Goal: Transaction & Acquisition: Obtain resource

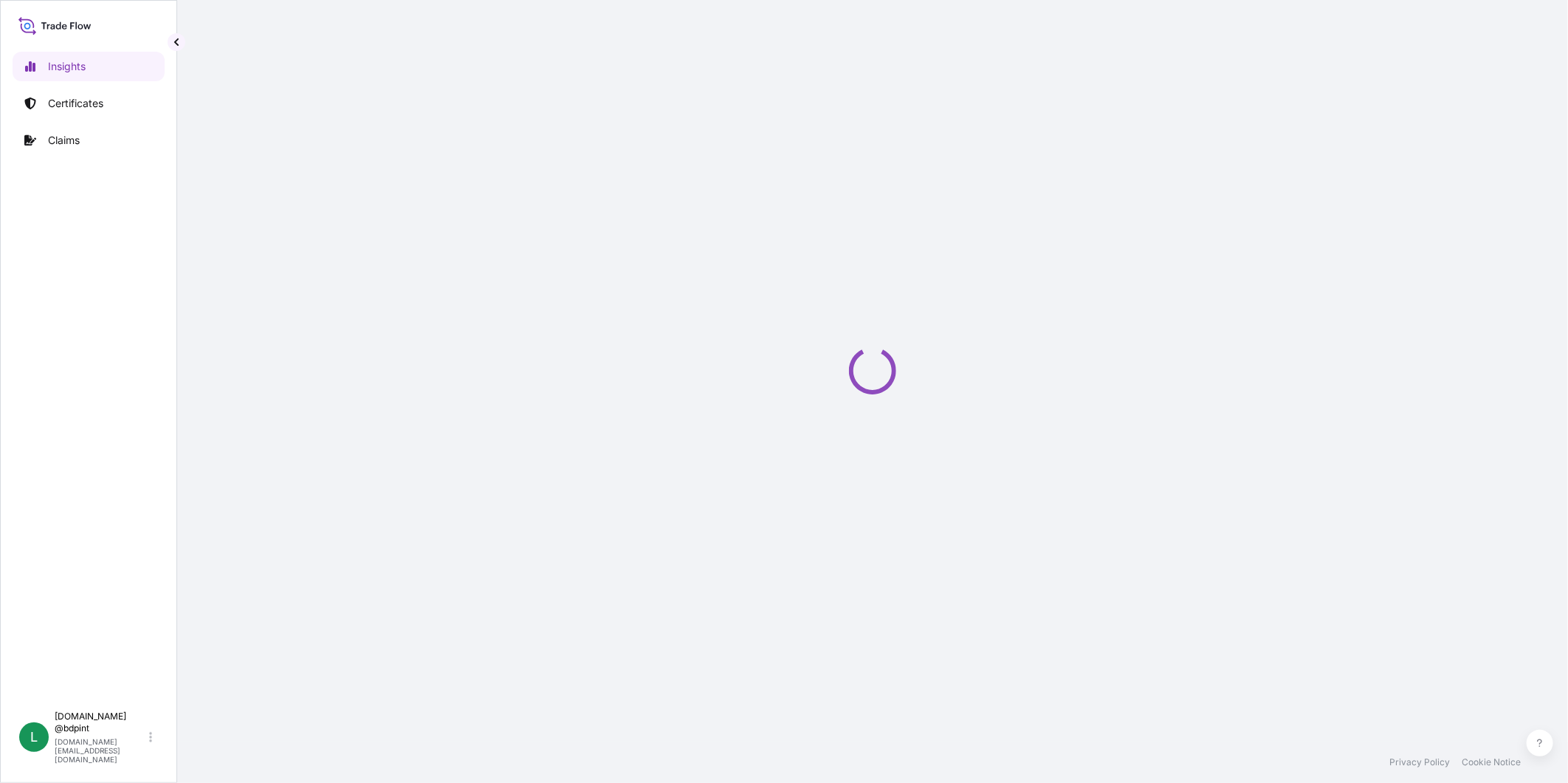
select select "2025"
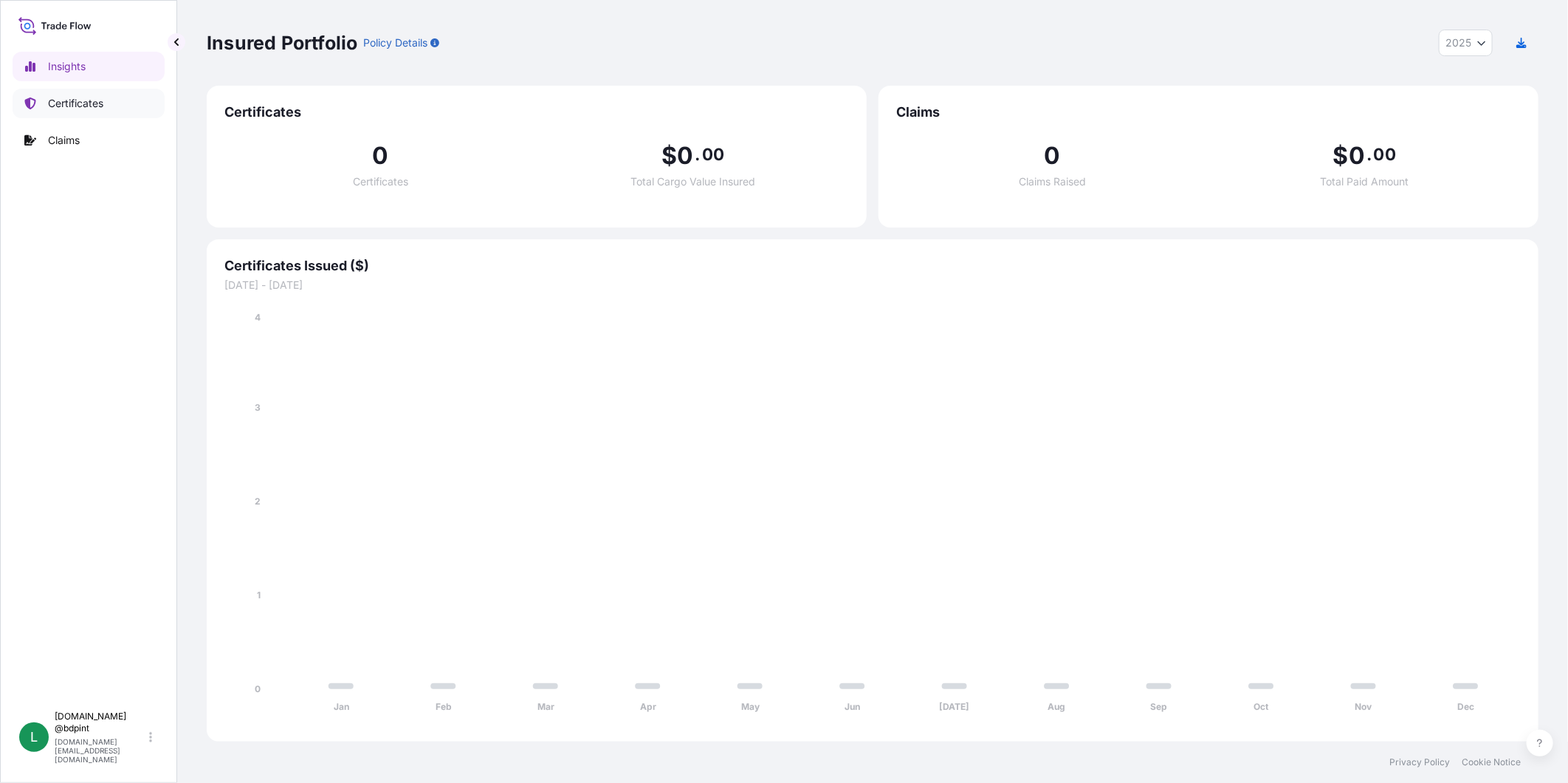
click at [96, 102] on p "Certificates" at bounding box center [75, 103] width 55 height 15
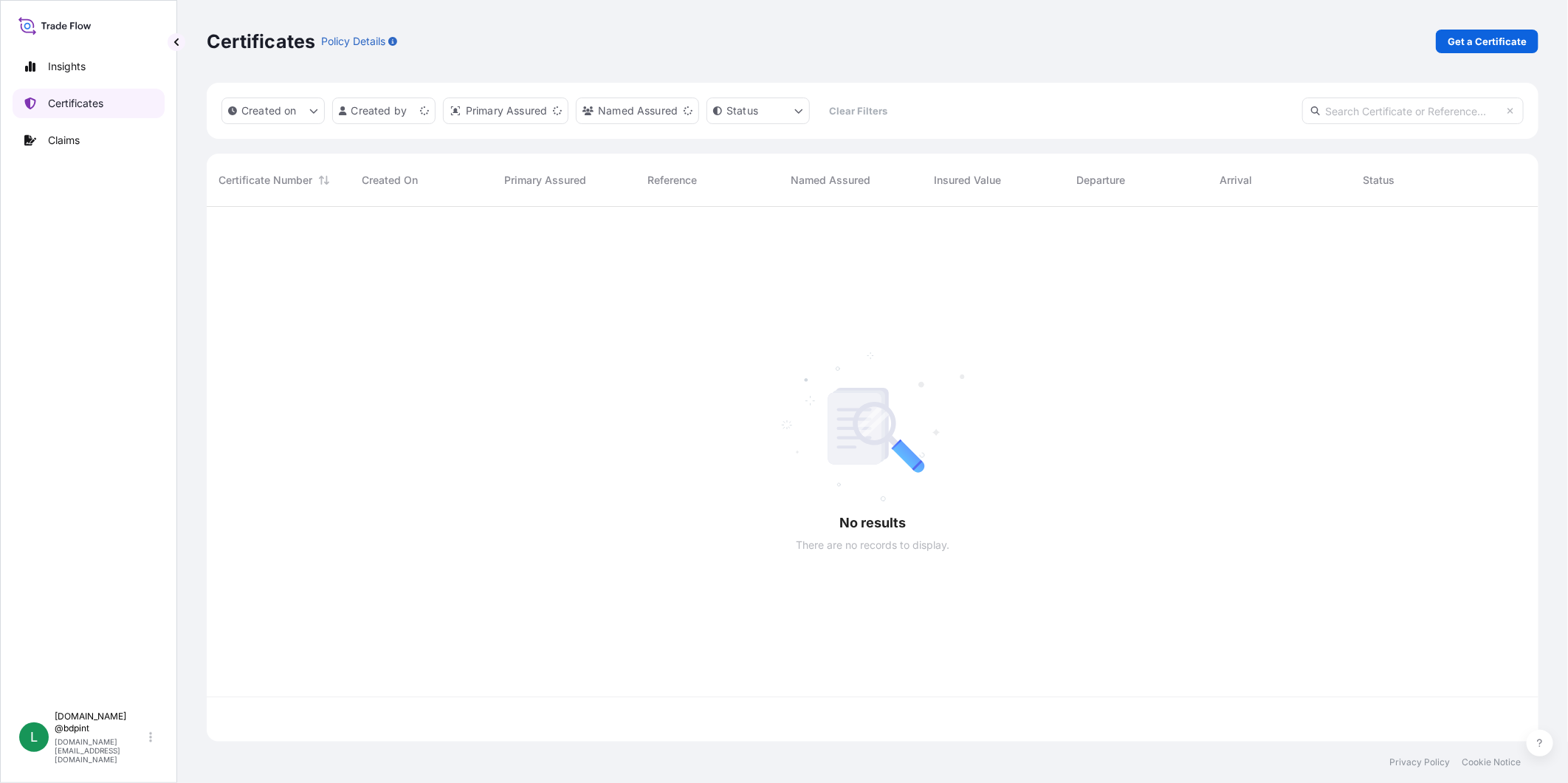
scroll to position [530, 1319]
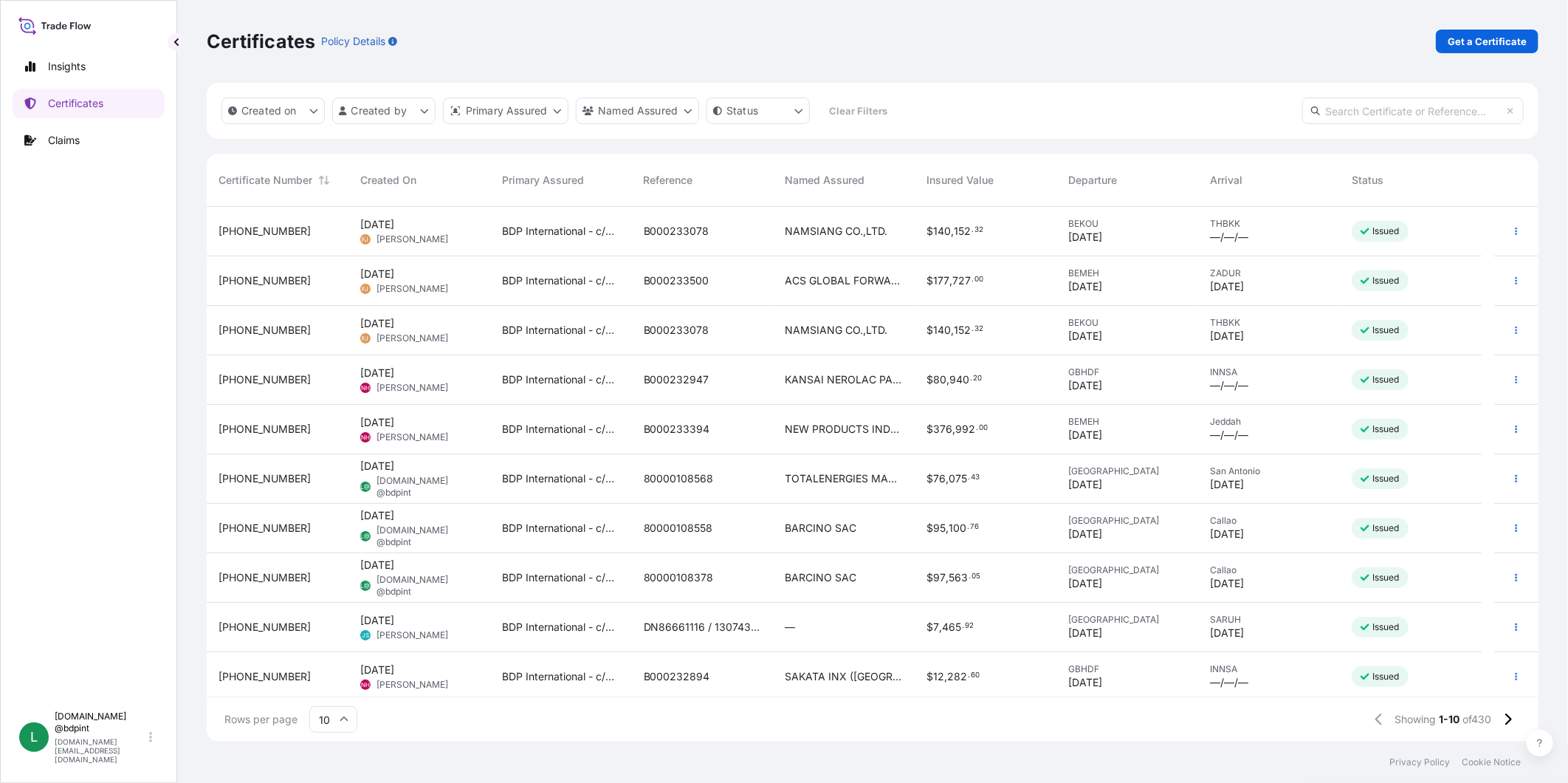
click at [458, 328] on div "[DATE] FJ Fatin Japridin" at bounding box center [418, 330] width 118 height 28
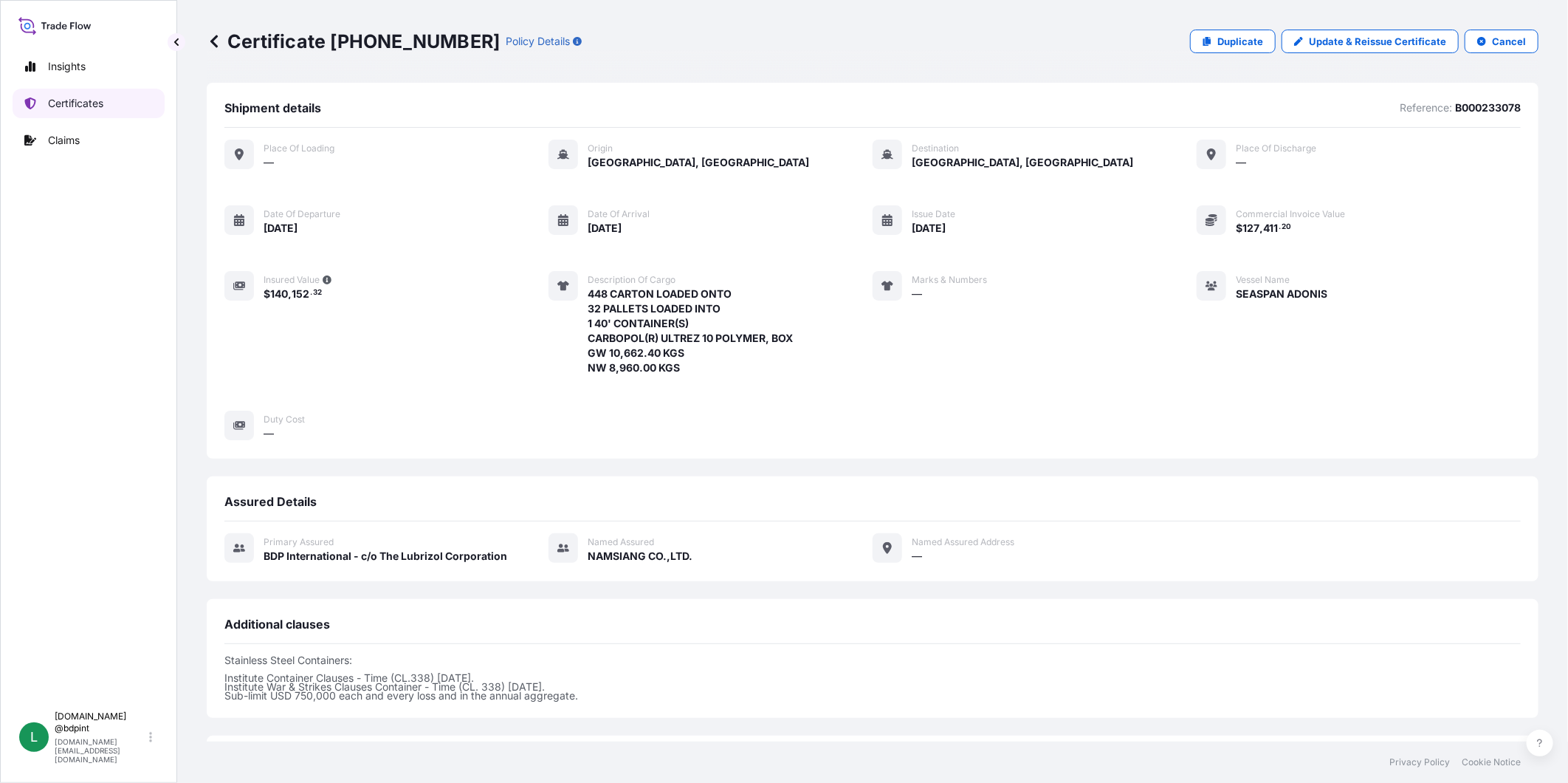
click at [60, 103] on p "Certificates" at bounding box center [75, 103] width 55 height 15
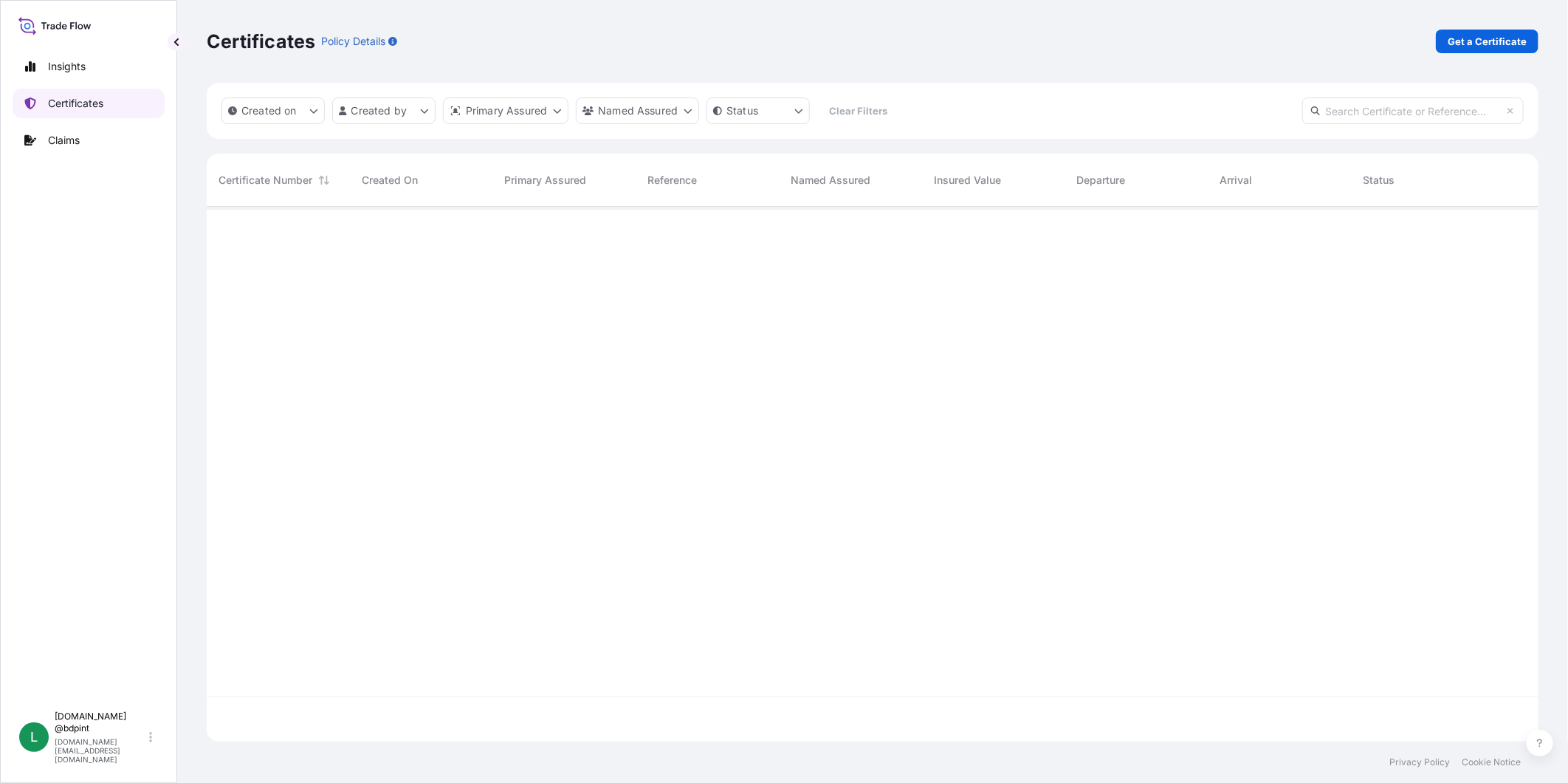
scroll to position [530, 1319]
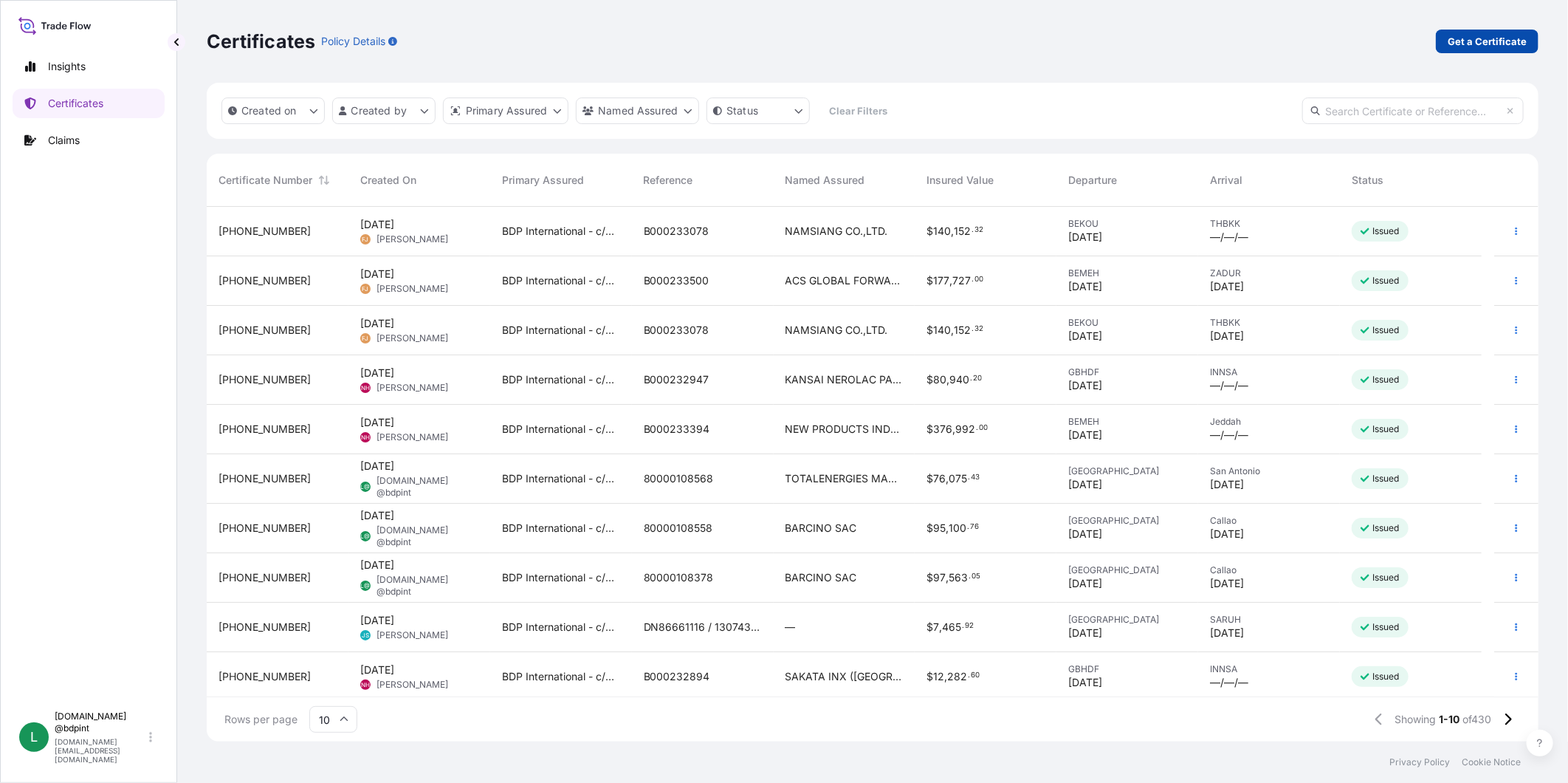
click at [1489, 35] on p "Get a Certificate" at bounding box center [1487, 41] width 79 height 15
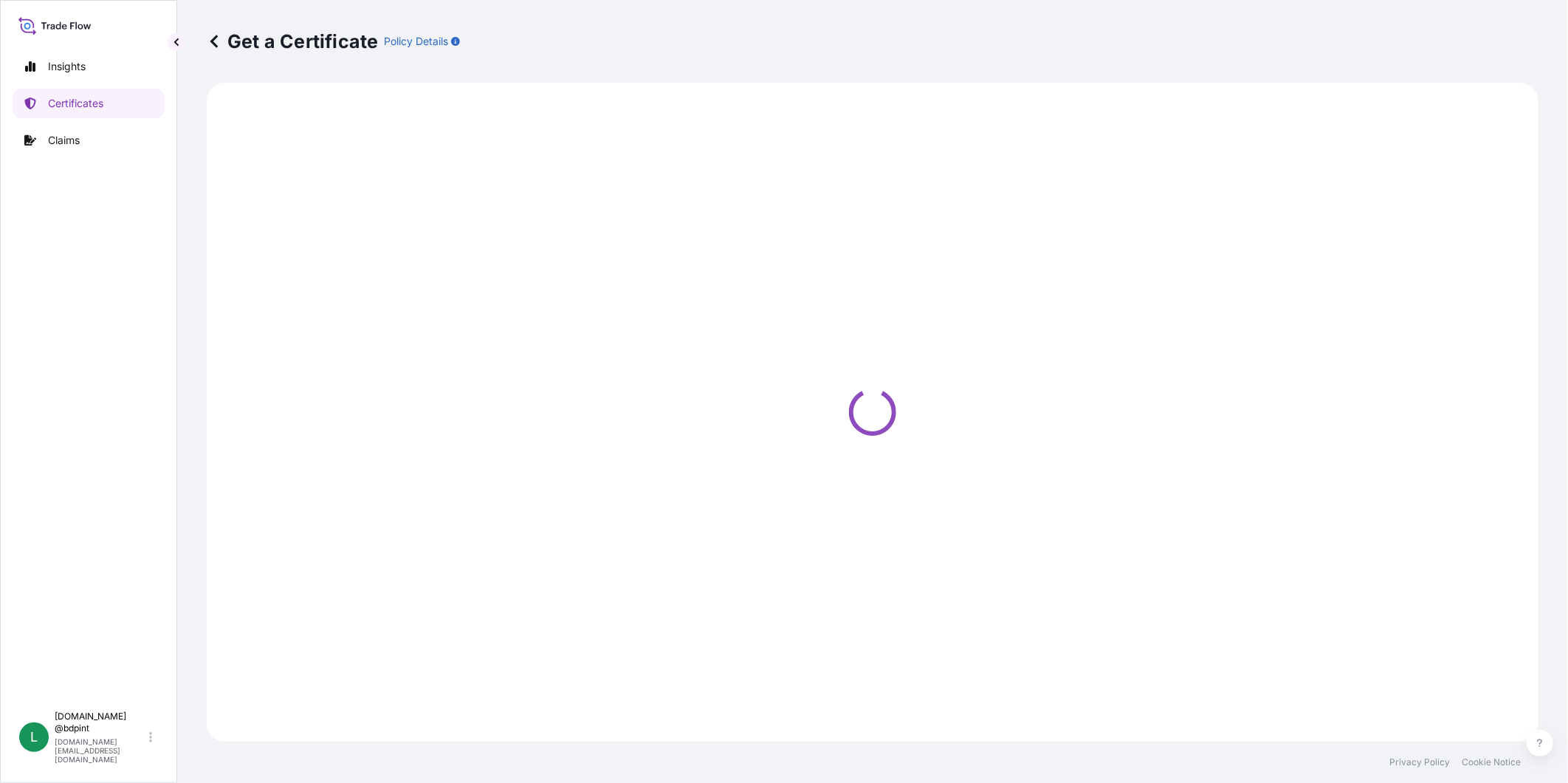
select select "Barge"
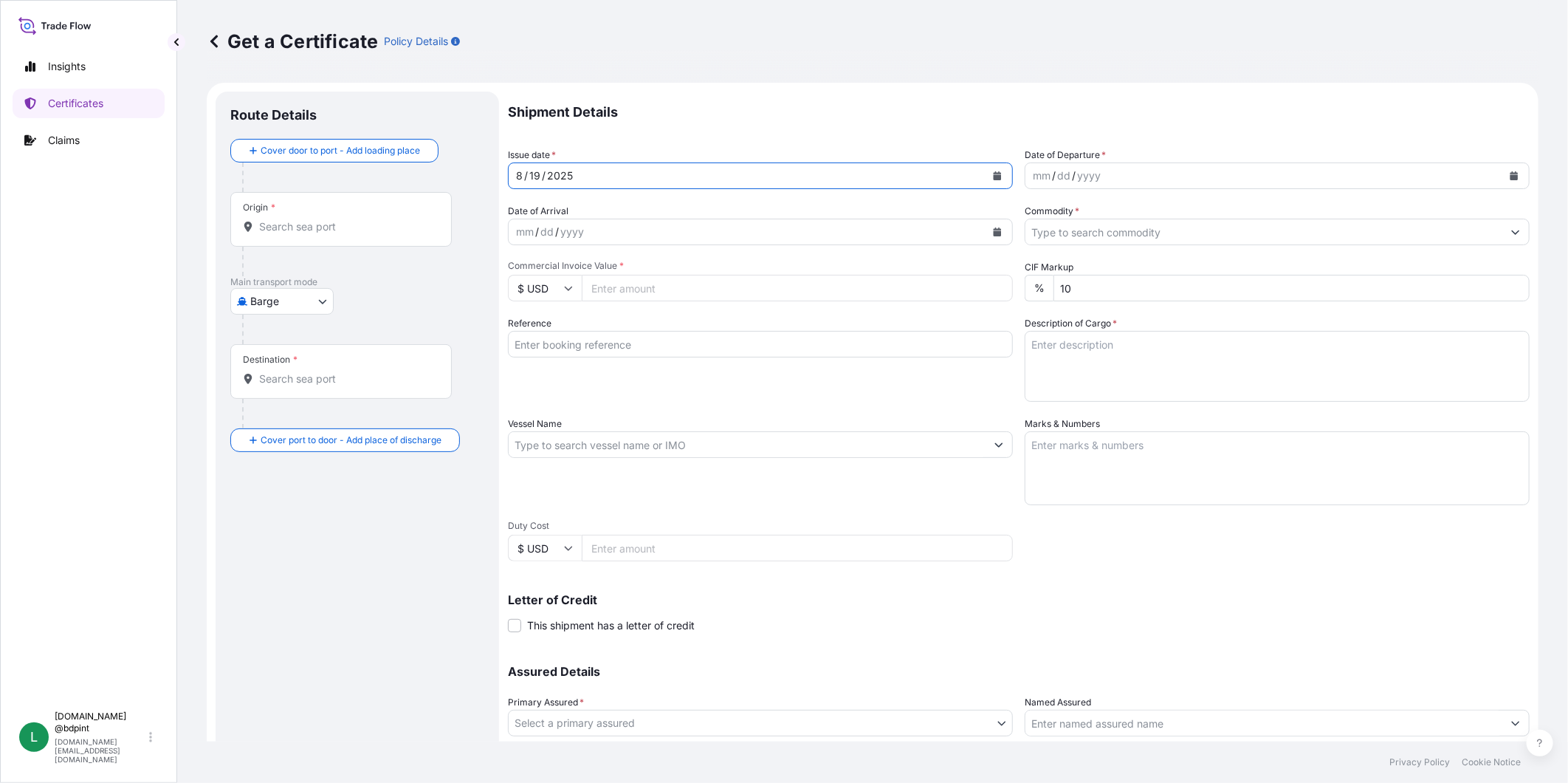
click at [986, 173] on button "Calendar" at bounding box center [997, 175] width 24 height 24
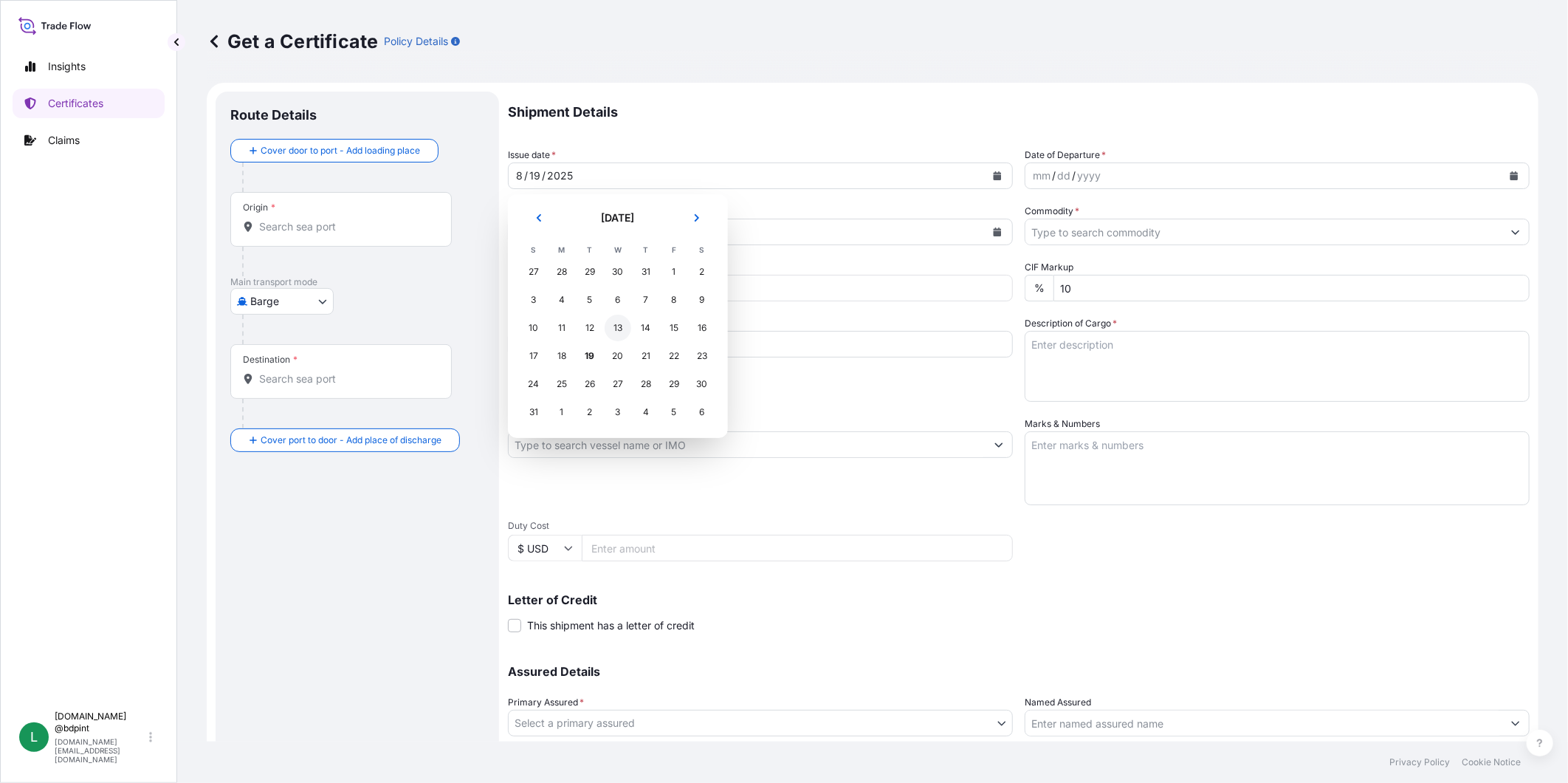
click at [610, 329] on div "13" at bounding box center [618, 328] width 26 height 26
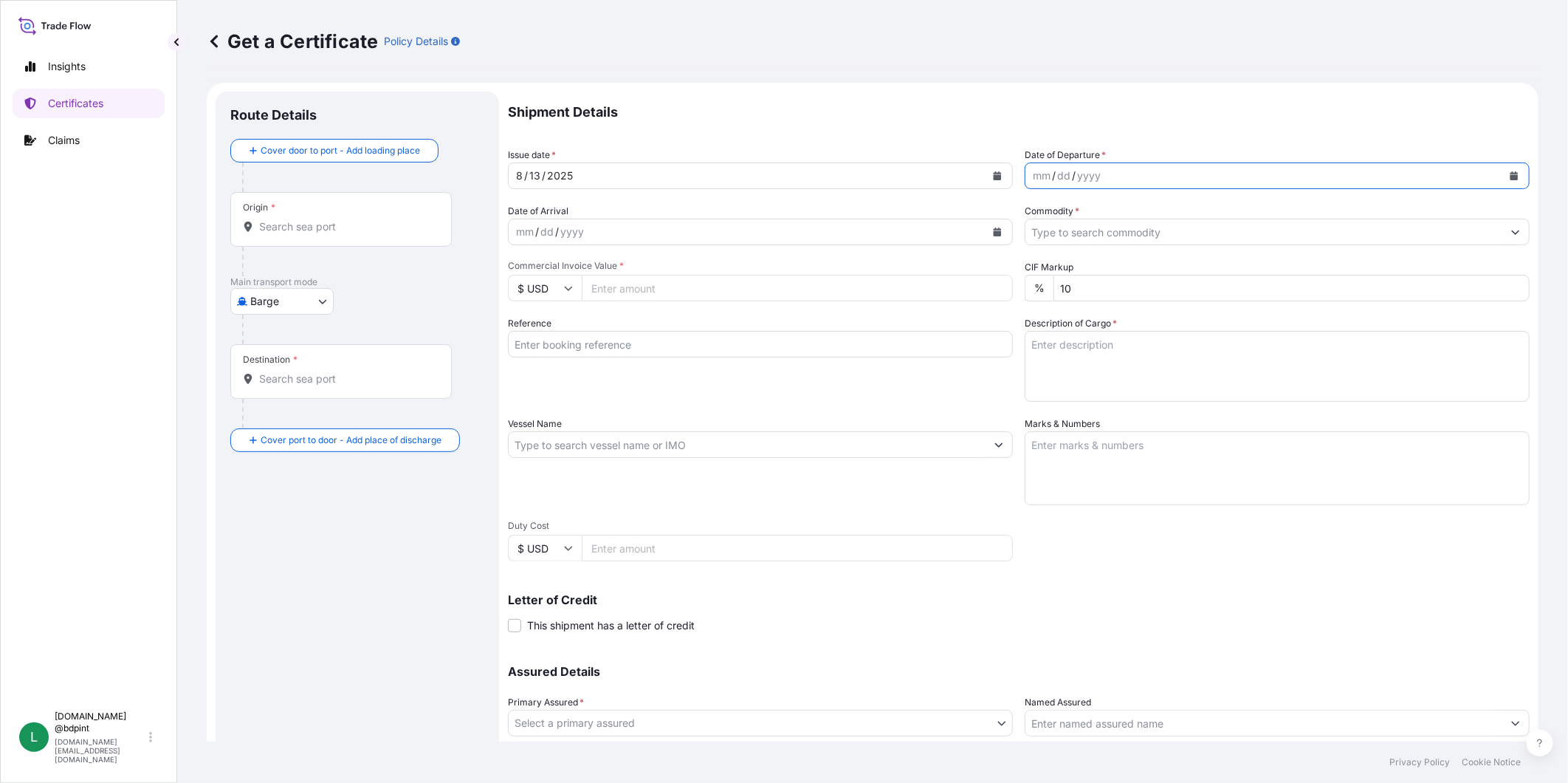
click at [1509, 176] on button "Calendar" at bounding box center [1514, 175] width 24 height 24
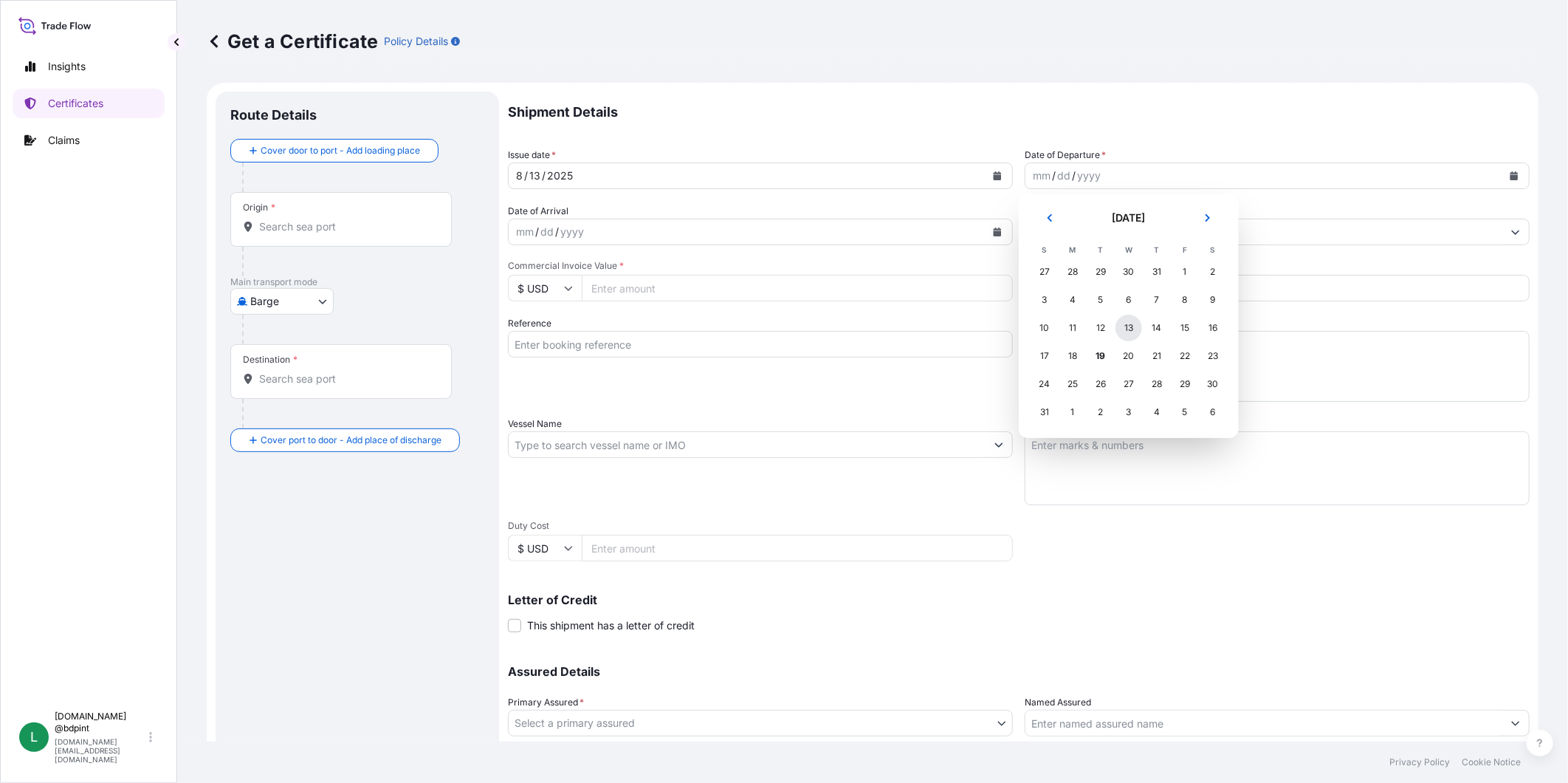
click at [1132, 328] on div "13" at bounding box center [1129, 328] width 26 height 26
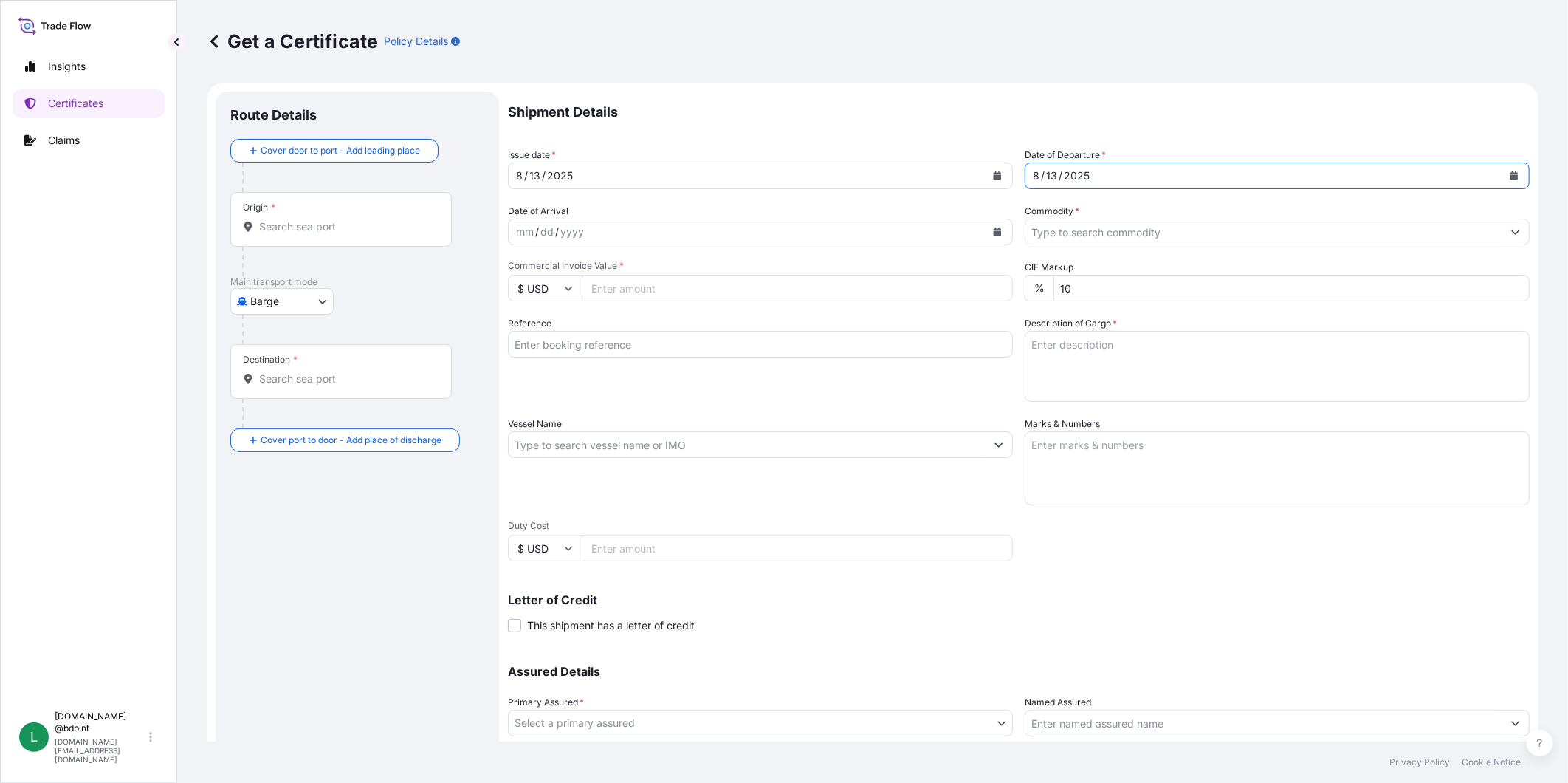
click at [997, 224] on button "Calendar" at bounding box center [997, 231] width 24 height 24
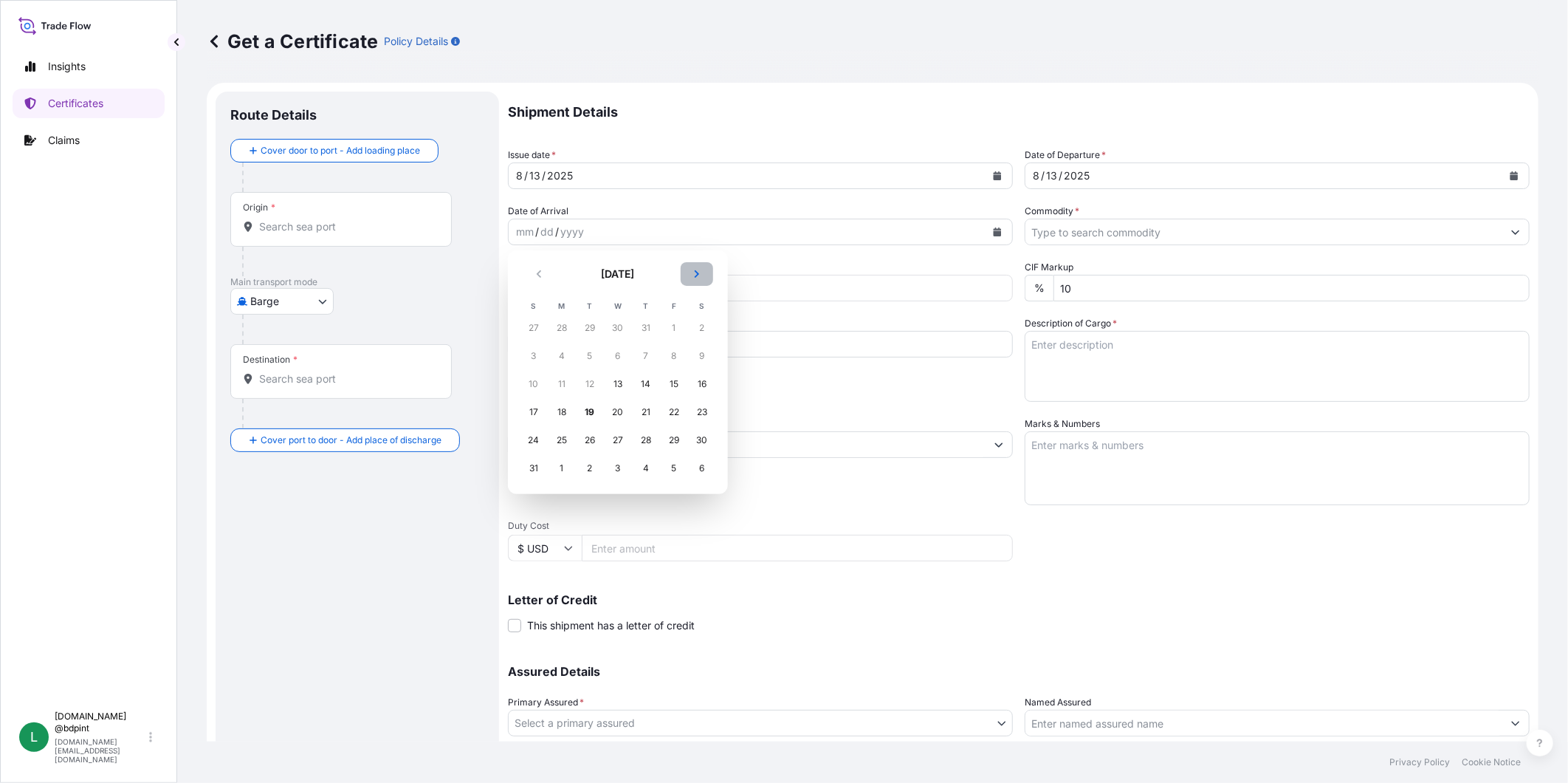
click at [694, 277] on icon "Next" at bounding box center [697, 274] width 9 height 9
click at [671, 352] on div "12" at bounding box center [674, 356] width 26 height 26
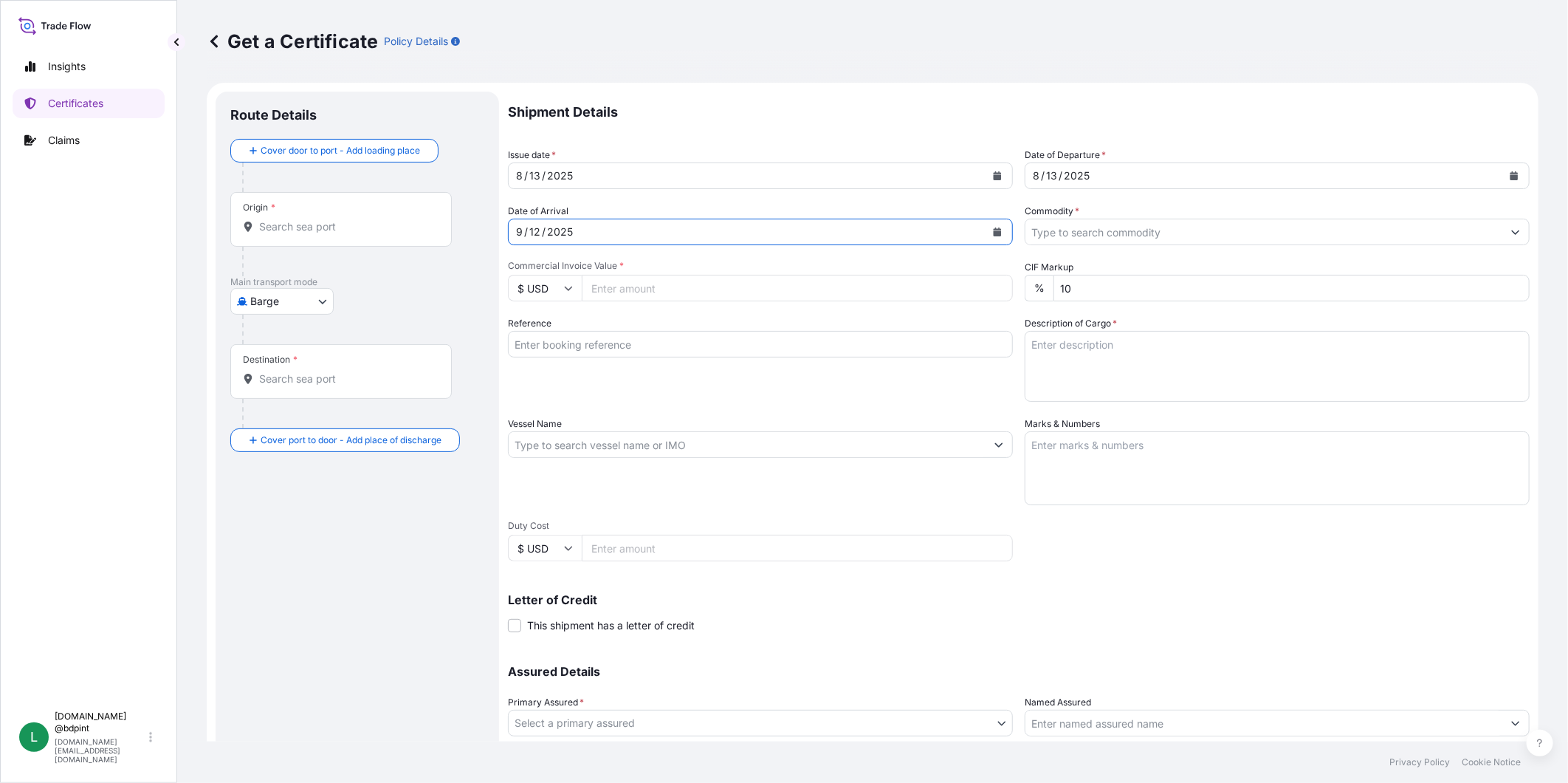
click at [1087, 233] on input "Commodity *" at bounding box center [1263, 232] width 477 height 26
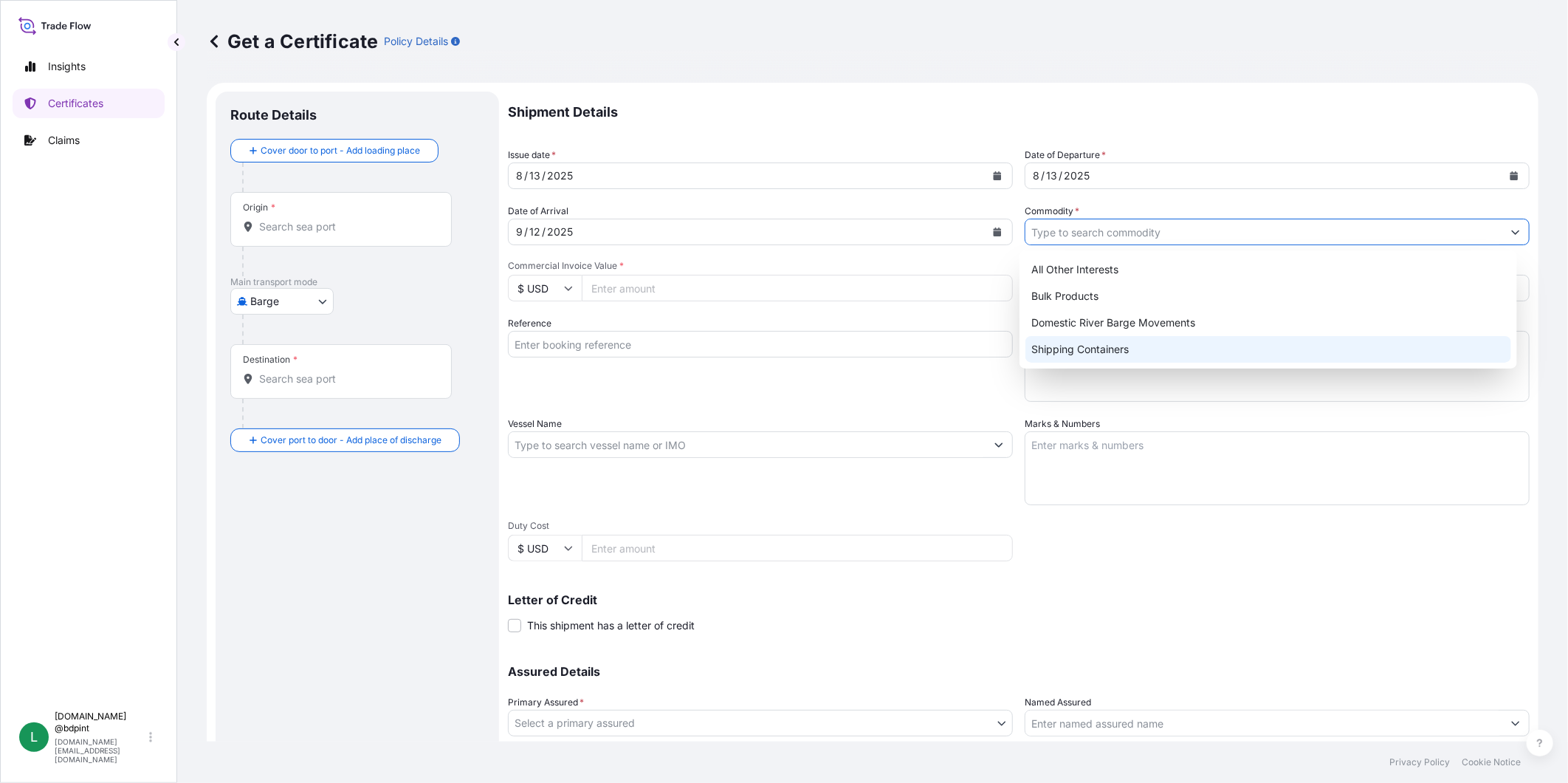
click at [1082, 346] on div "Shipping Containers" at bounding box center [1268, 349] width 486 height 26
type input "Shipping Containers"
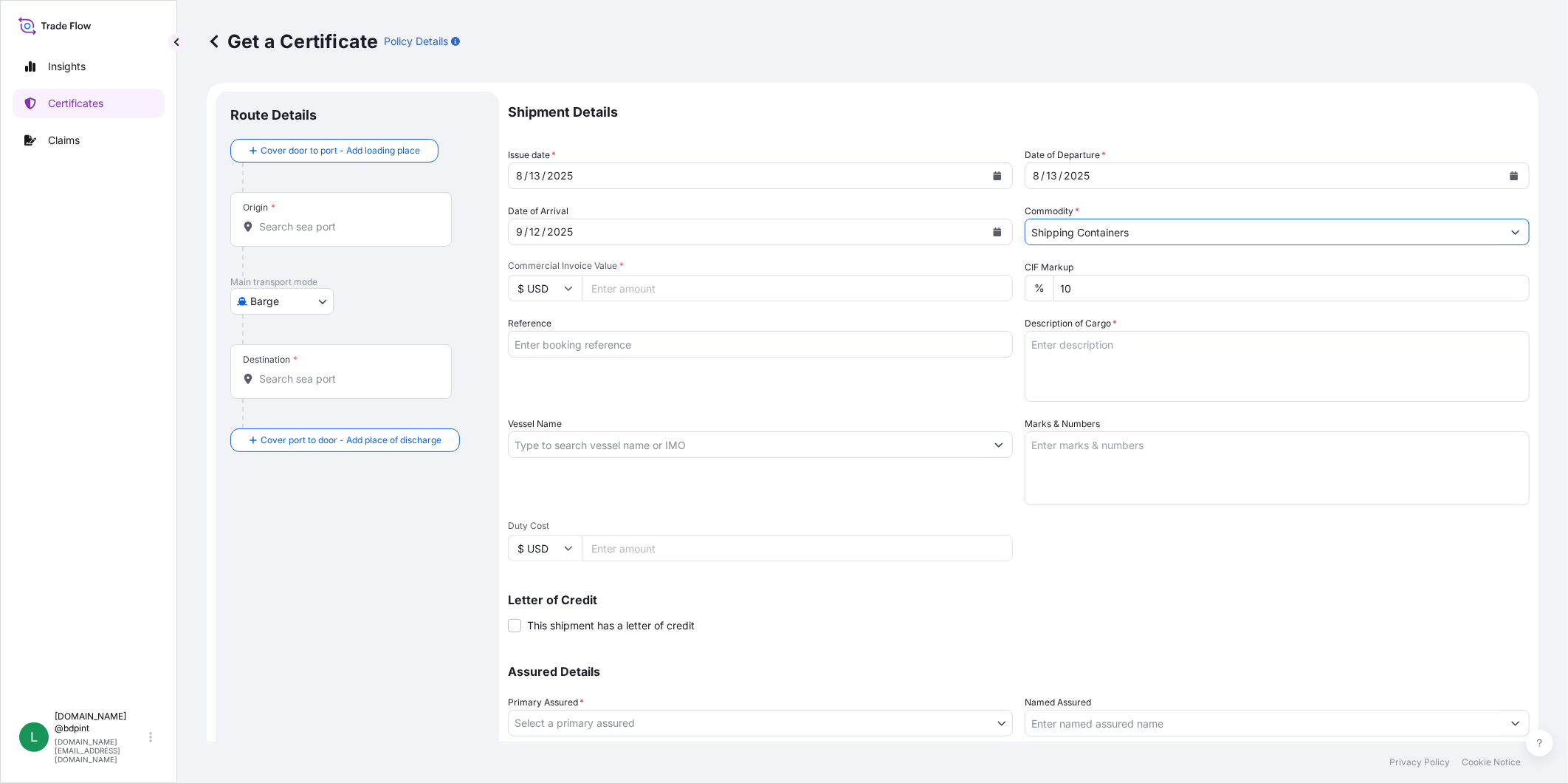
click at [720, 294] on input "Commercial Invoice Value *" at bounding box center [797, 288] width 431 height 26
click at [1099, 359] on textarea "Description of Cargo *" at bounding box center [1276, 366] width 505 height 71
click at [1292, 371] on textarea "Description of Cargo *" at bounding box center [1276, 366] width 505 height 71
paste textarea "LUBRICATING OIL ADDITIVES -- PLEASE ALLOW 30 FREE DAYS AT DESTINATION -- DECLAR…"
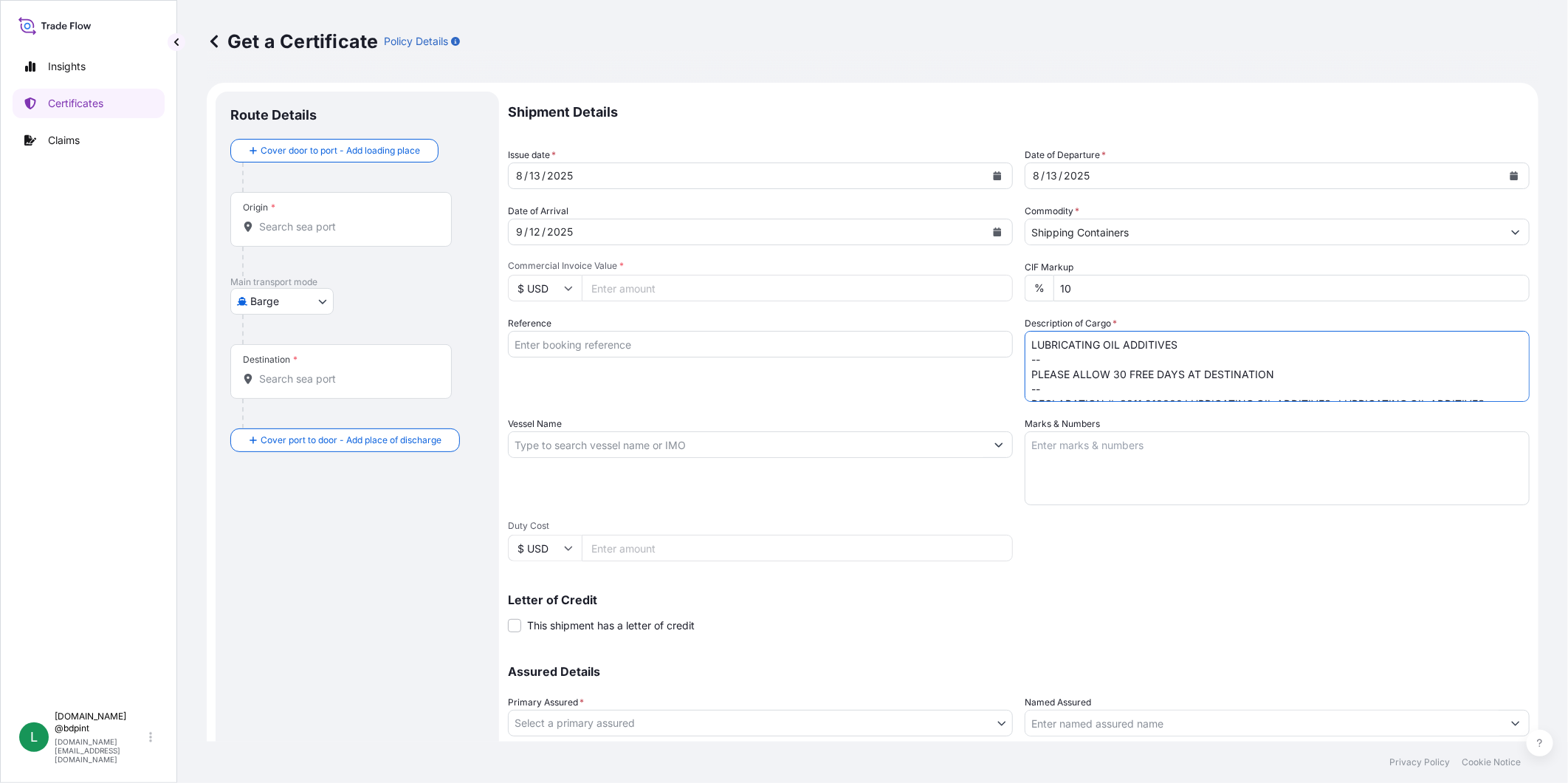
scroll to position [142, 0]
paste textarea "LUBRICATING OIL ADDITIVES BULK UNPACKED LOADED INTO 1 20' TANK CONTAINER BAR 016"
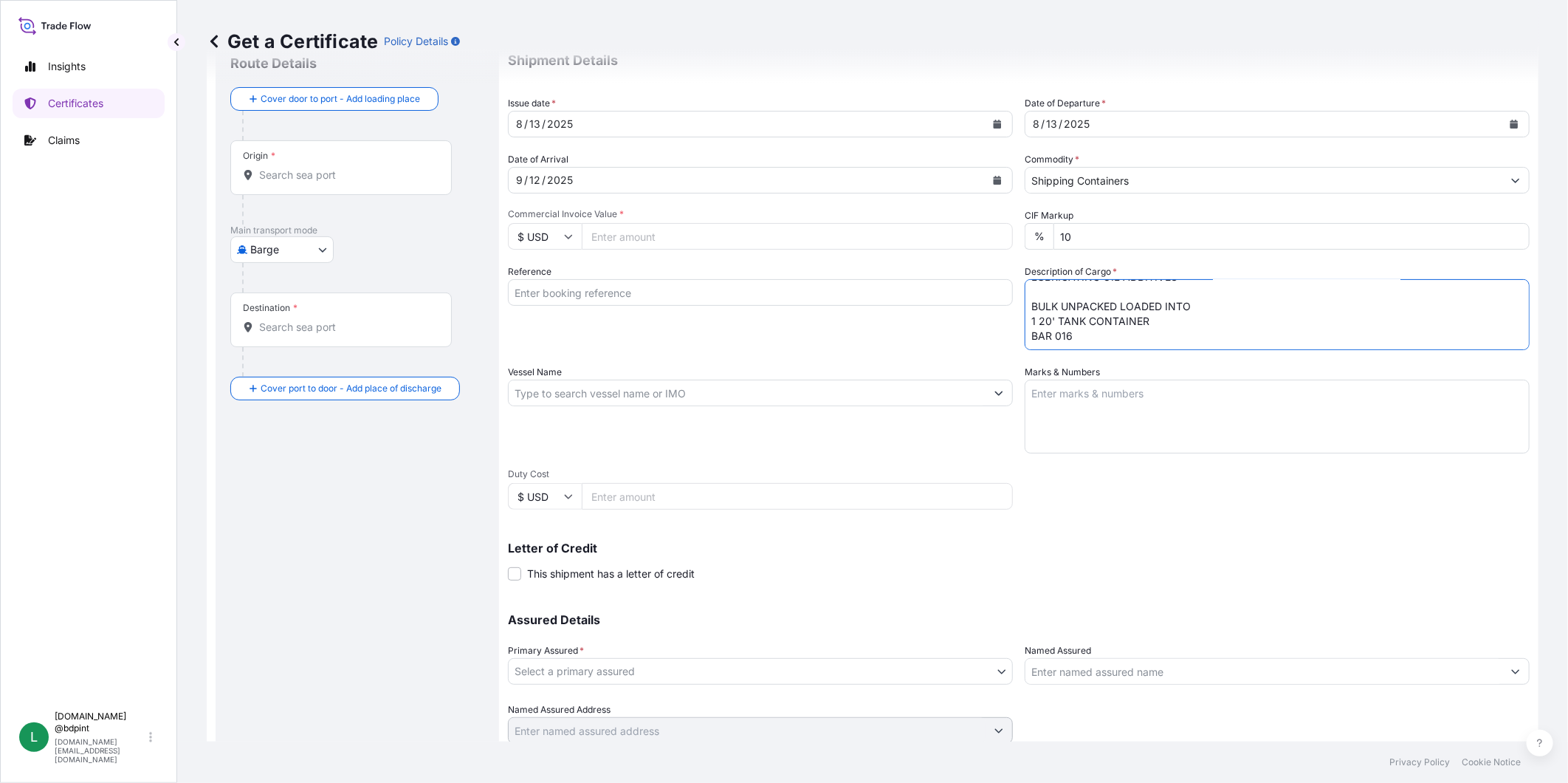
scroll to position [0, 0]
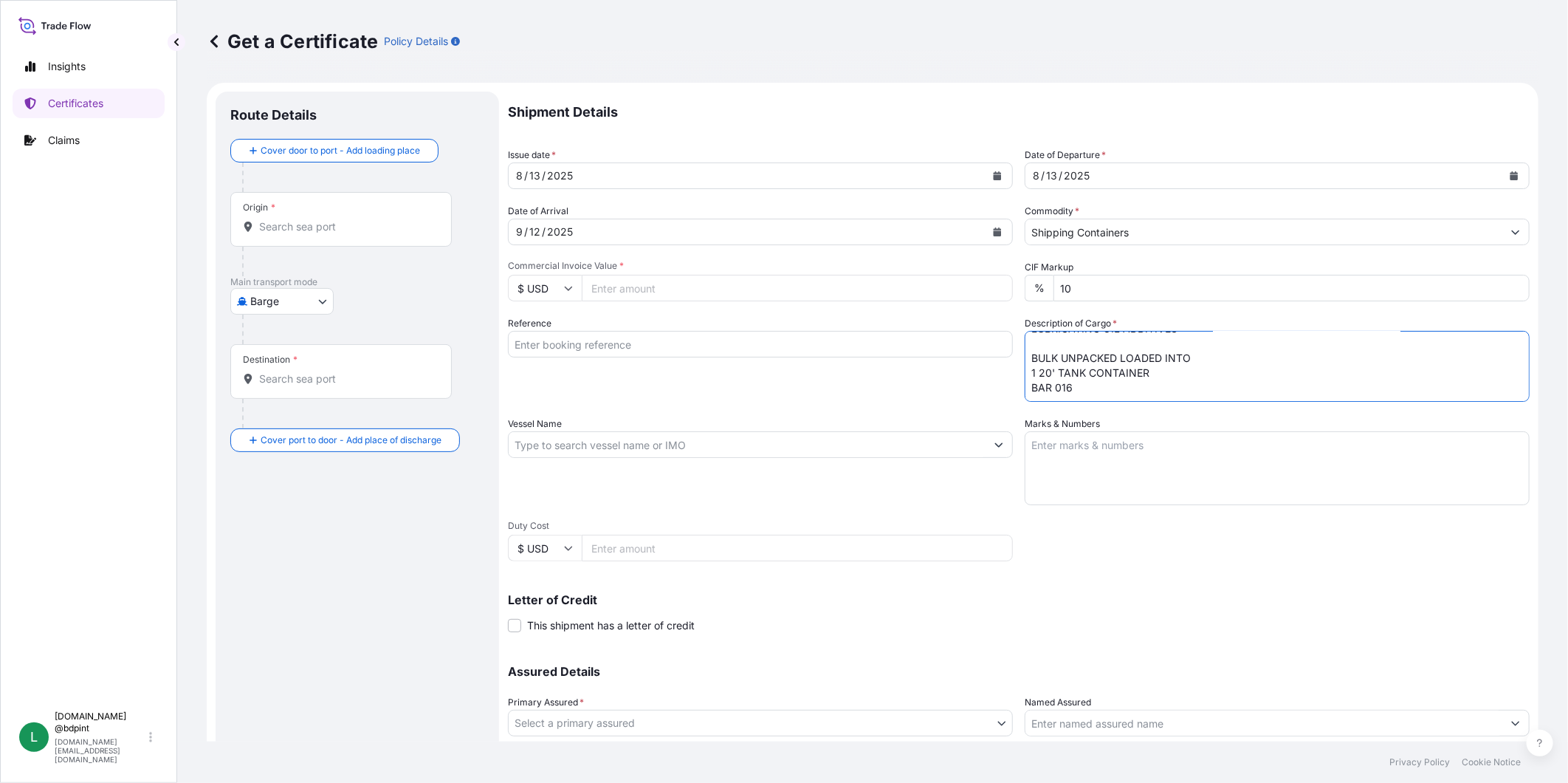
type textarea "LUBRICATING OIL ADDITIVES -- PLEASE ALLOW 30 FREE DAYS AT DESTINATION -- DECLAR…"
click at [624, 356] on input "Reference" at bounding box center [760, 344] width 505 height 26
paste input "80000108378"
type input "80000108378"
click at [684, 440] on input "Vessel Name" at bounding box center [747, 444] width 477 height 26
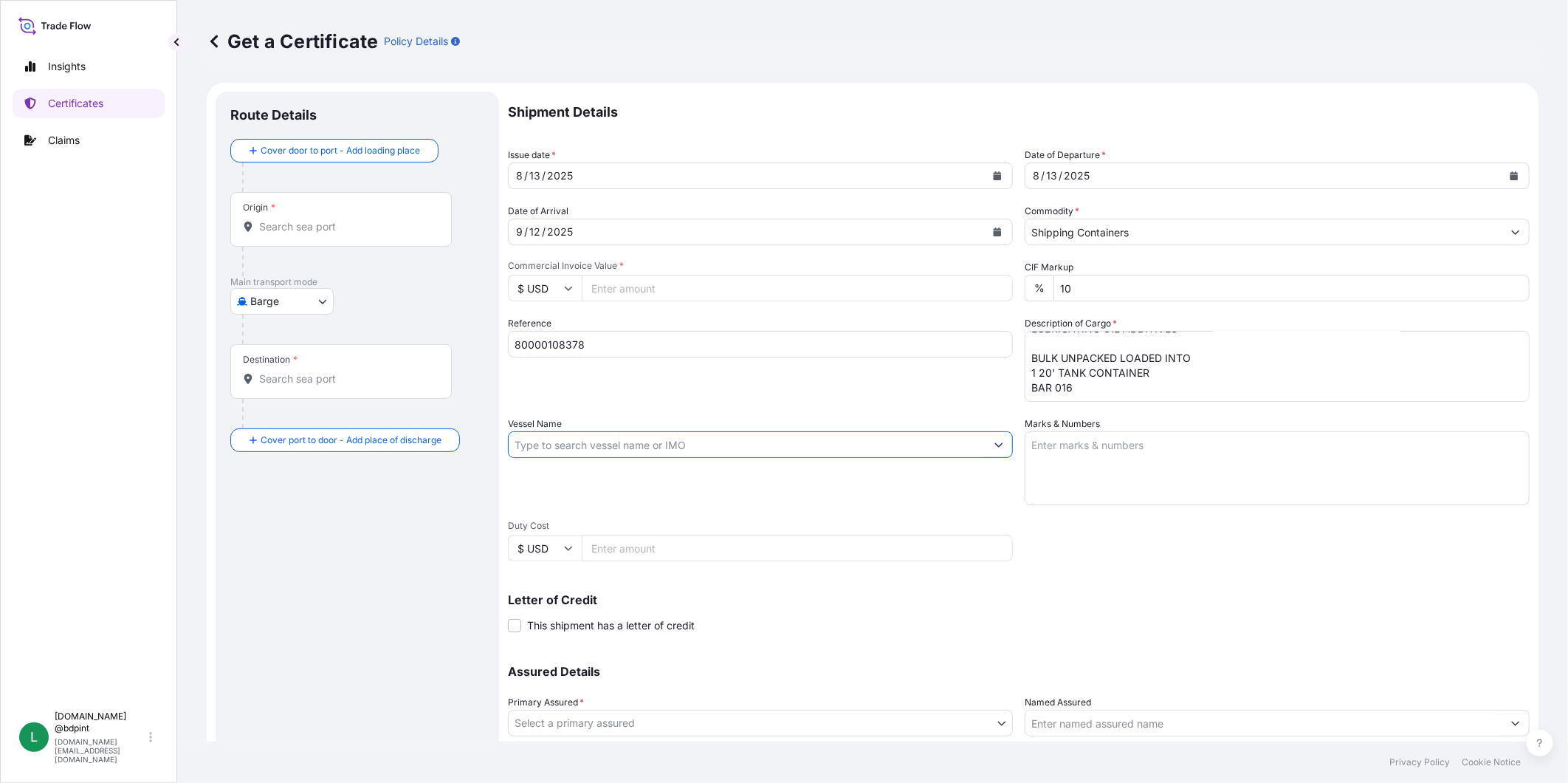
paste input "MAIPO"
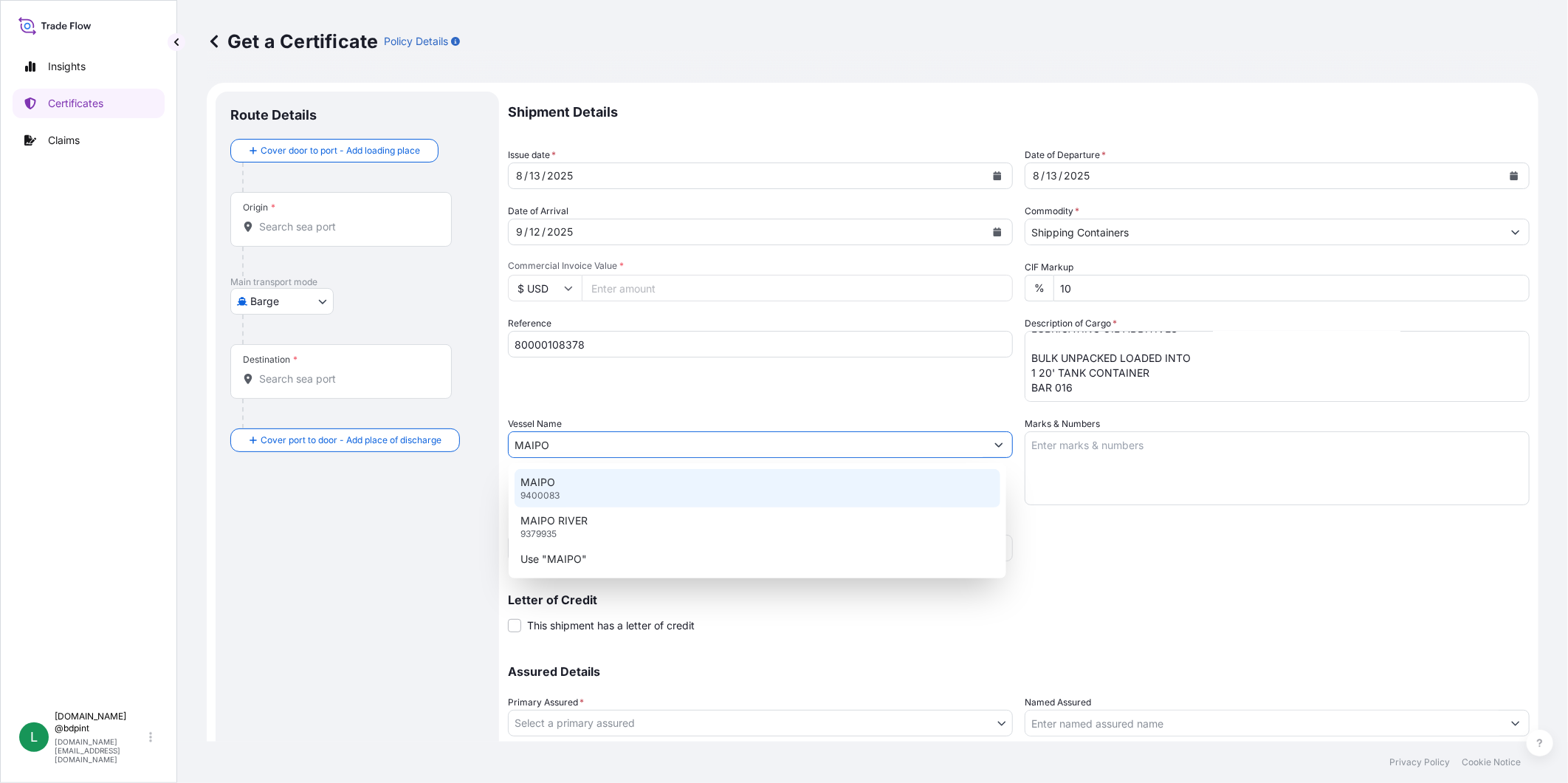
click at [622, 483] on div "MAIPO 9400083" at bounding box center [757, 488] width 486 height 39
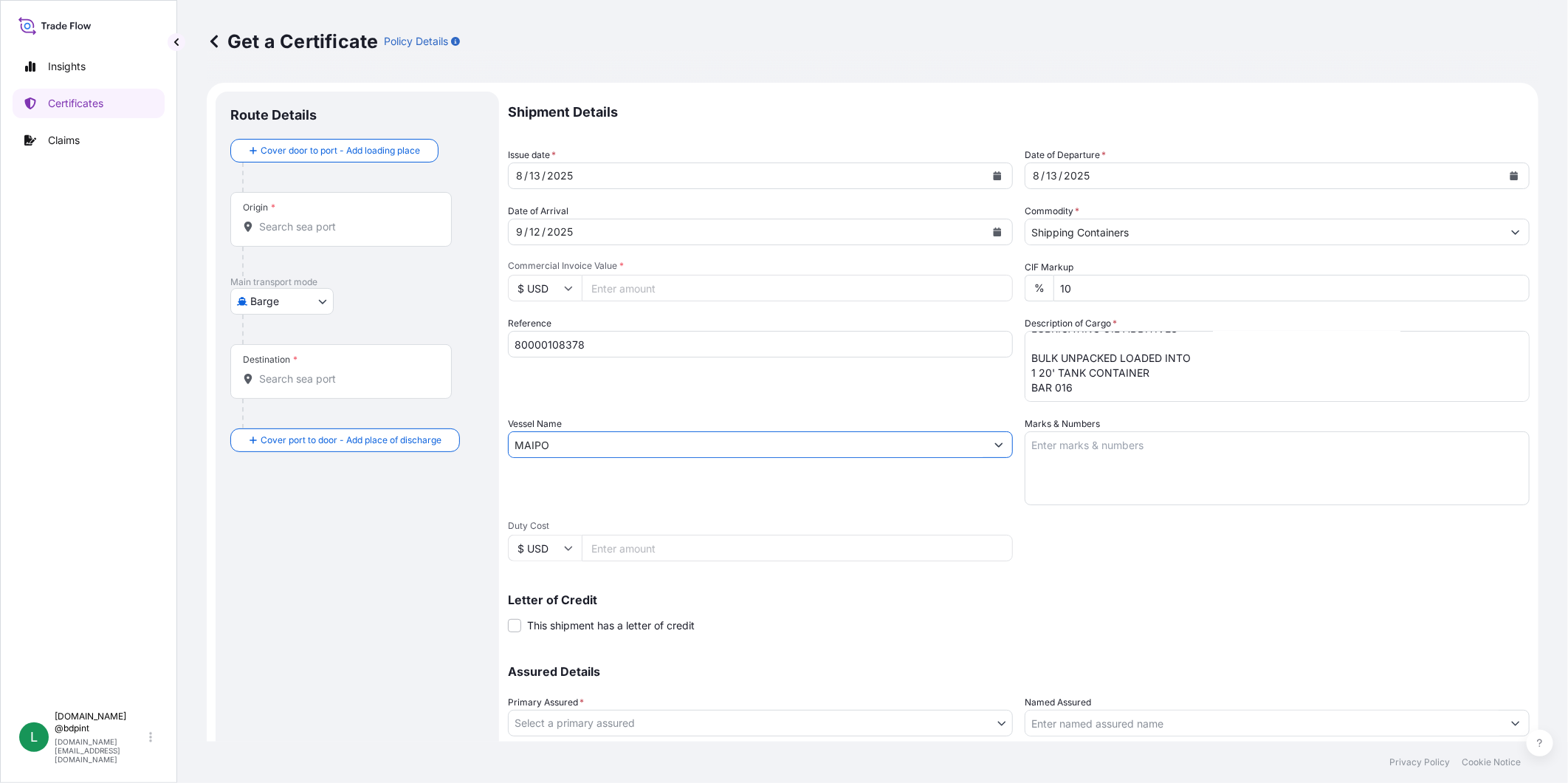
type input "MAIPO"
click at [1164, 444] on textarea "Marks & Numbers" at bounding box center [1276, 468] width 505 height 74
paste textarea "CONSIGNEE CONSIGNEE ORDER REFERENCE NUMBER SHIPPER ORDER NUMBER (LZ ORDER NUMBE…"
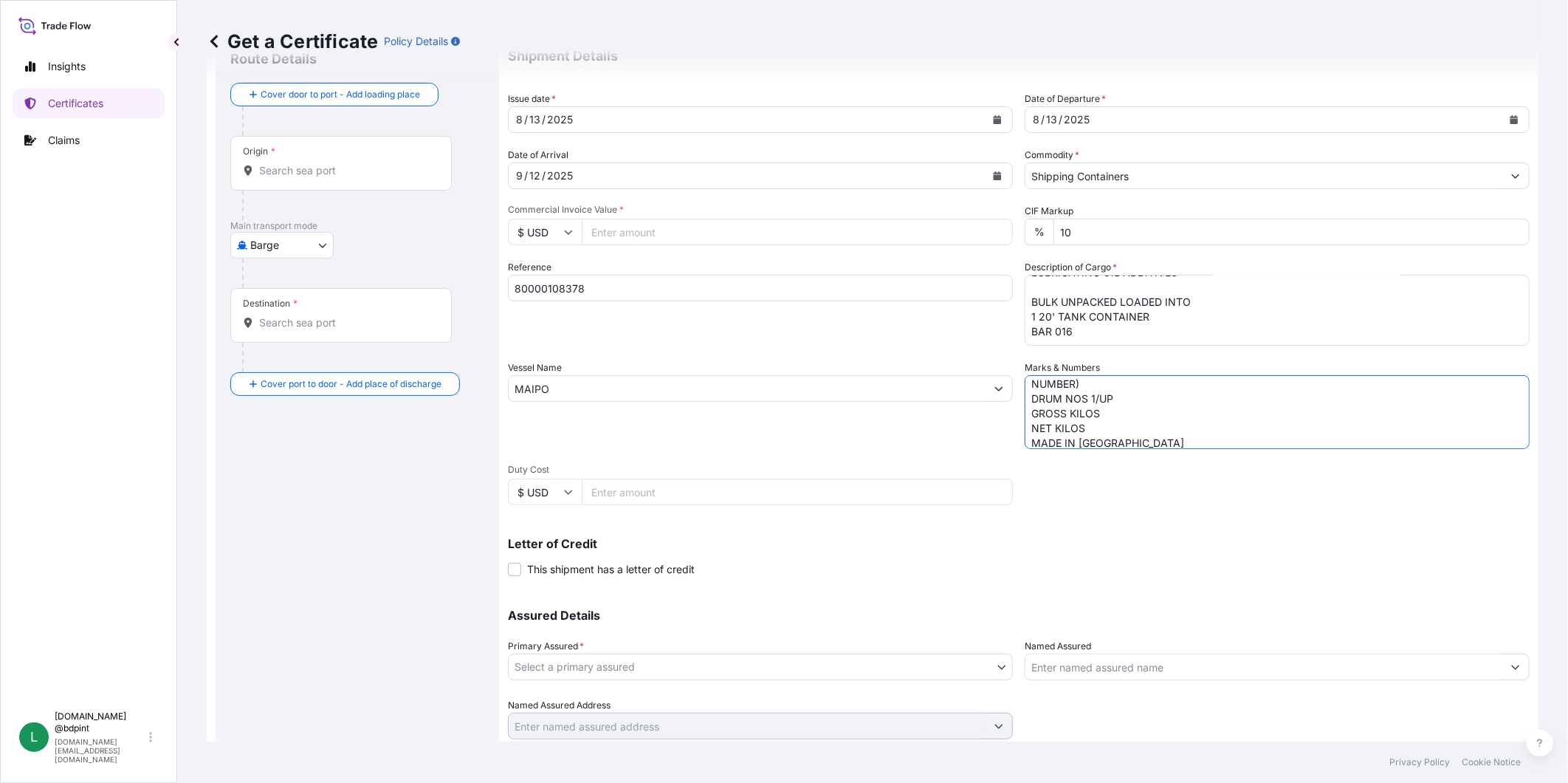
scroll to position [82, 0]
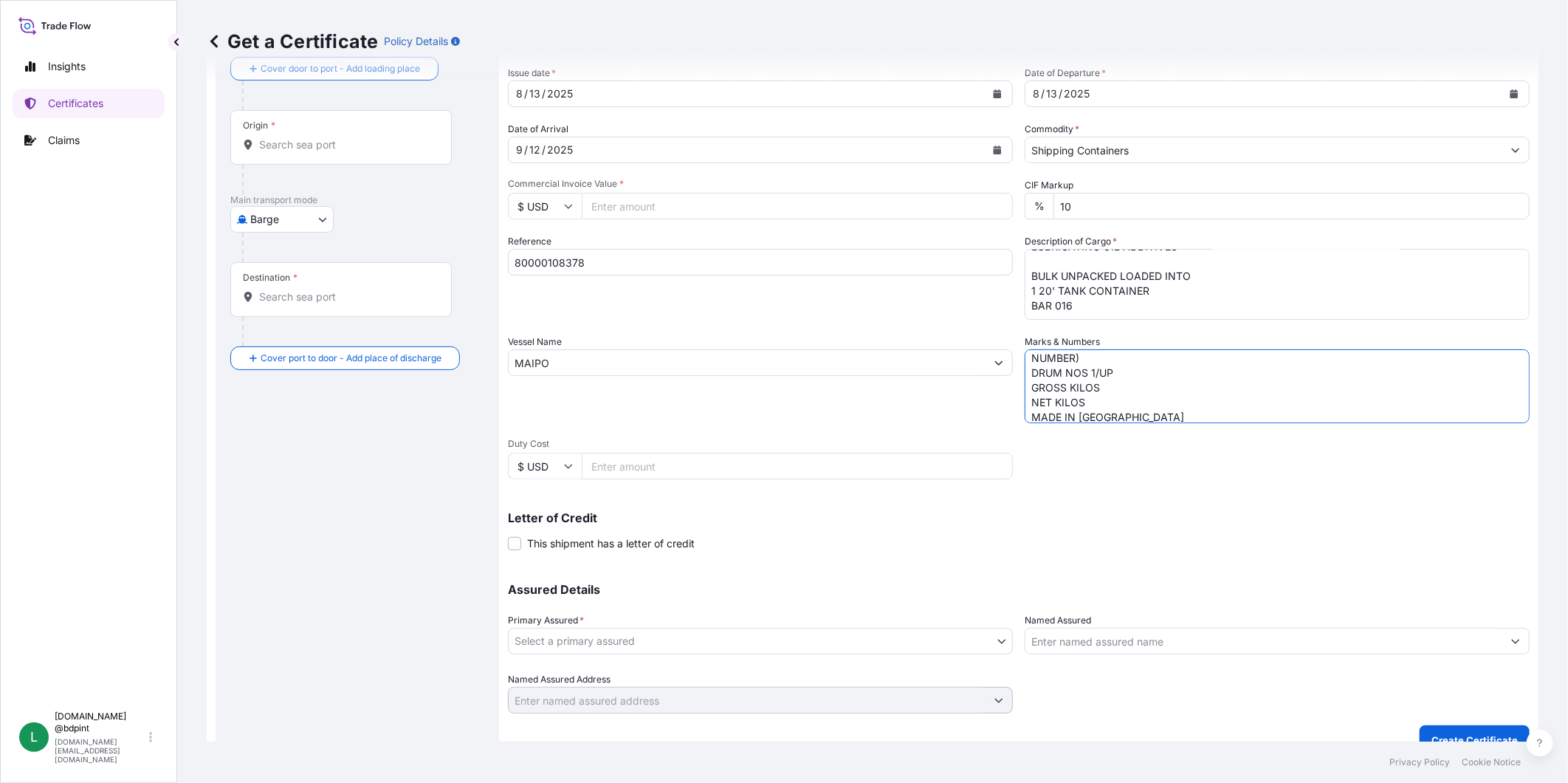
type textarea "CONSIGNEE CONSIGNEE ORDER REFERENCE NUMBER SHIPPER ORDER NUMBER (LZ ORDER NUMBE…"
click at [721, 193] on input "Commercial Invoice Value *" at bounding box center [797, 206] width 431 height 26
click at [708, 470] on input "Duty Cost" at bounding box center [797, 466] width 431 height 26
click at [673, 209] on input "Commercial Invoice Value *" at bounding box center [797, 206] width 431 height 26
paste input "353973.06"
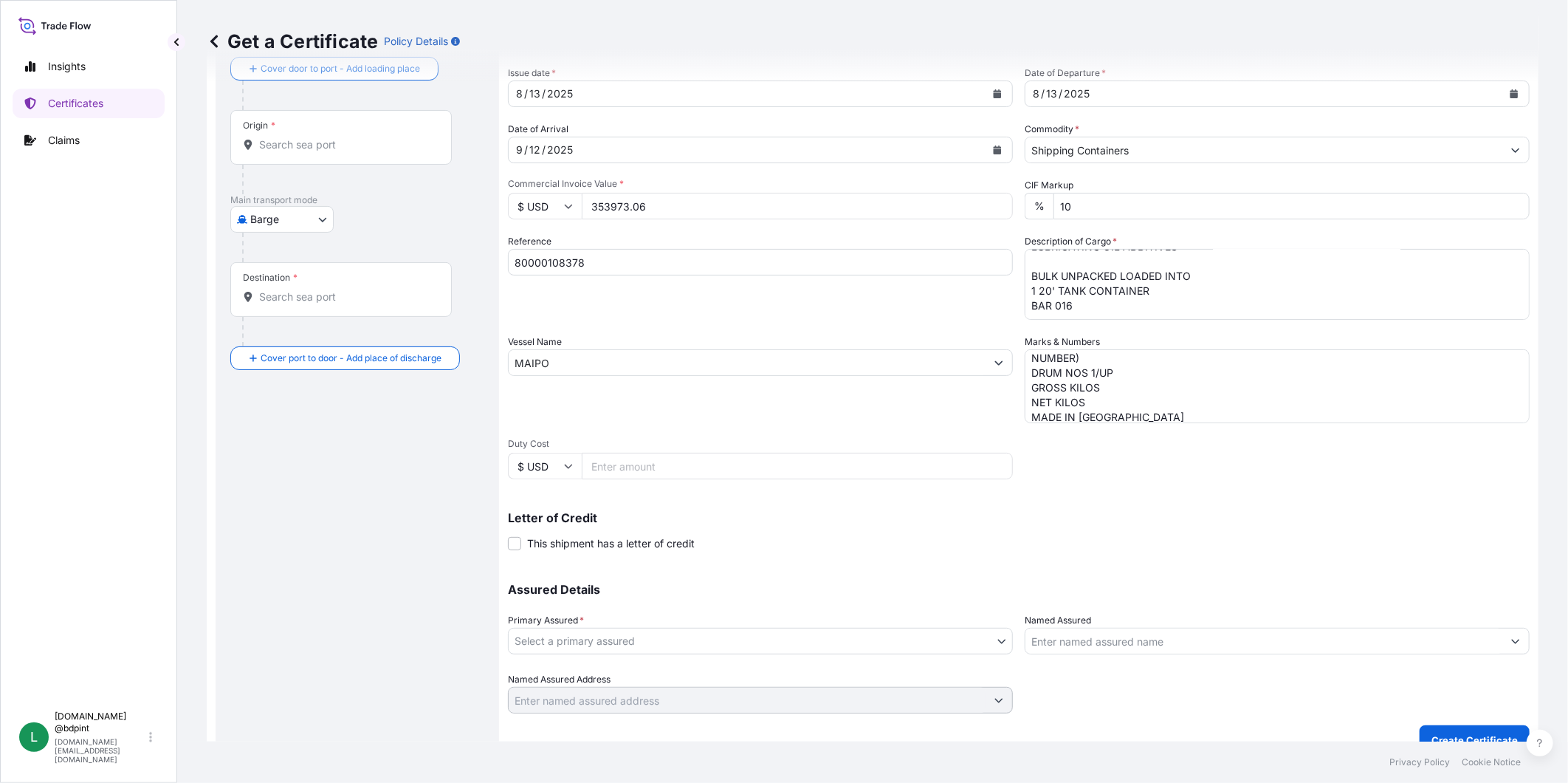
scroll to position [103, 0]
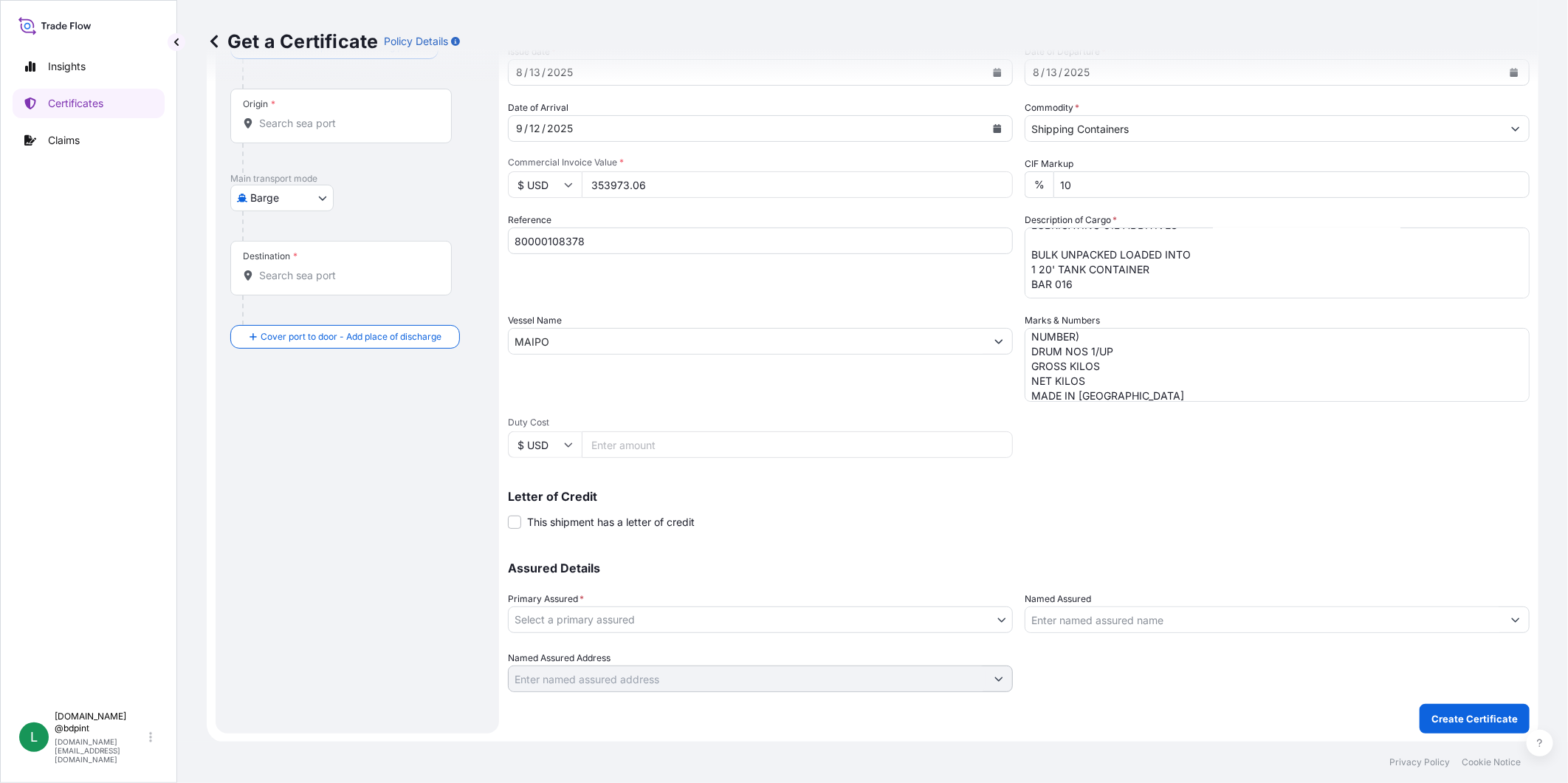
type input "353973.06"
click at [864, 515] on div "Letter of Credit This shipment has a letter of credit Letter of credit * Letter…" at bounding box center [1018, 510] width 1022 height 39
click at [858, 624] on body "Insights Certificates Claims L [DOMAIN_NAME] @bdpint [DOMAIN_NAME][EMAIL_ADDRES…" at bounding box center [784, 392] width 1568 height 783
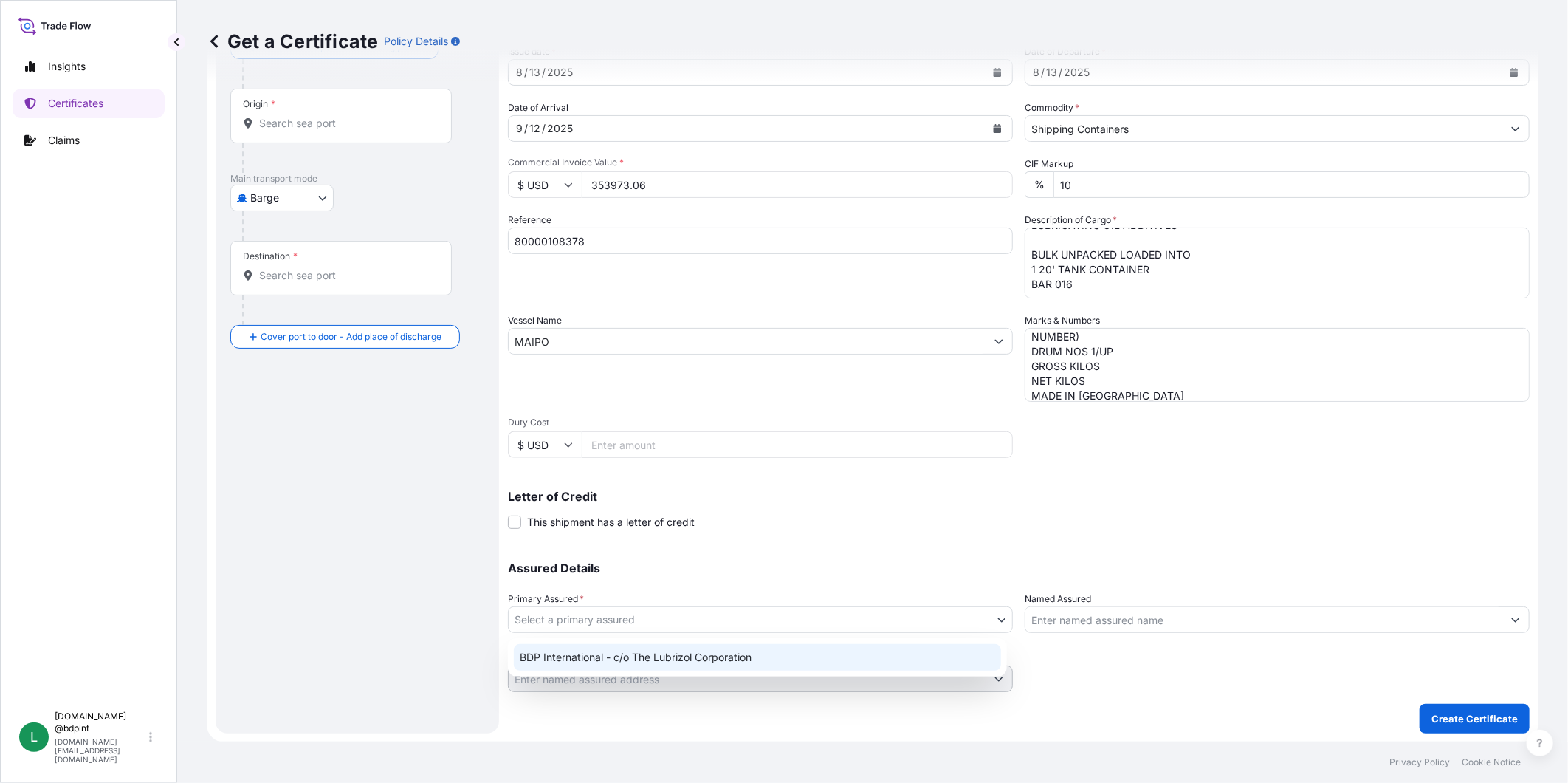
click at [779, 656] on div "BDP International - c/o The Lubrizol Corporation" at bounding box center [757, 657] width 488 height 26
select select "31972"
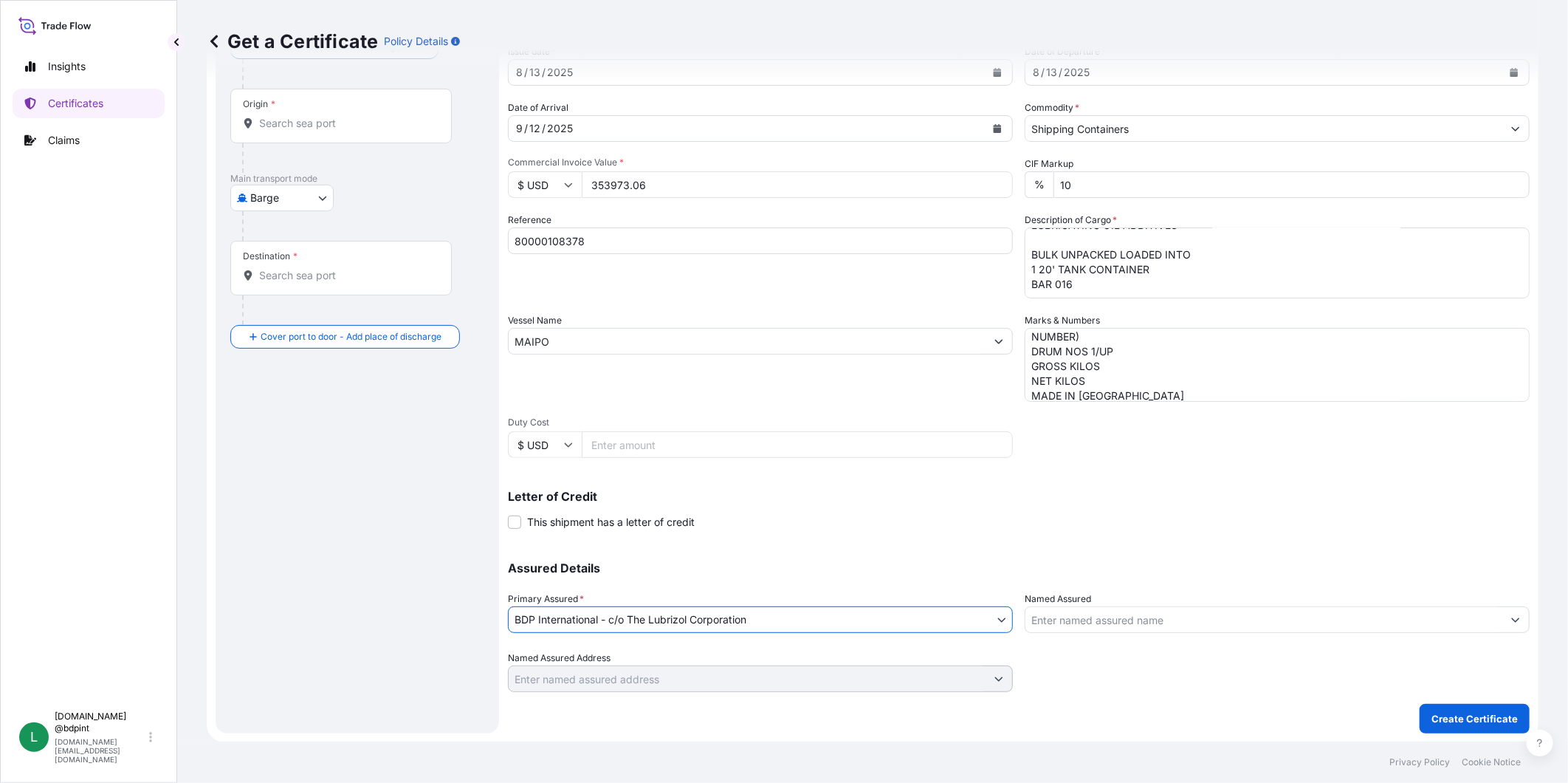
click at [1128, 614] on input "Named Assured" at bounding box center [1263, 619] width 477 height 26
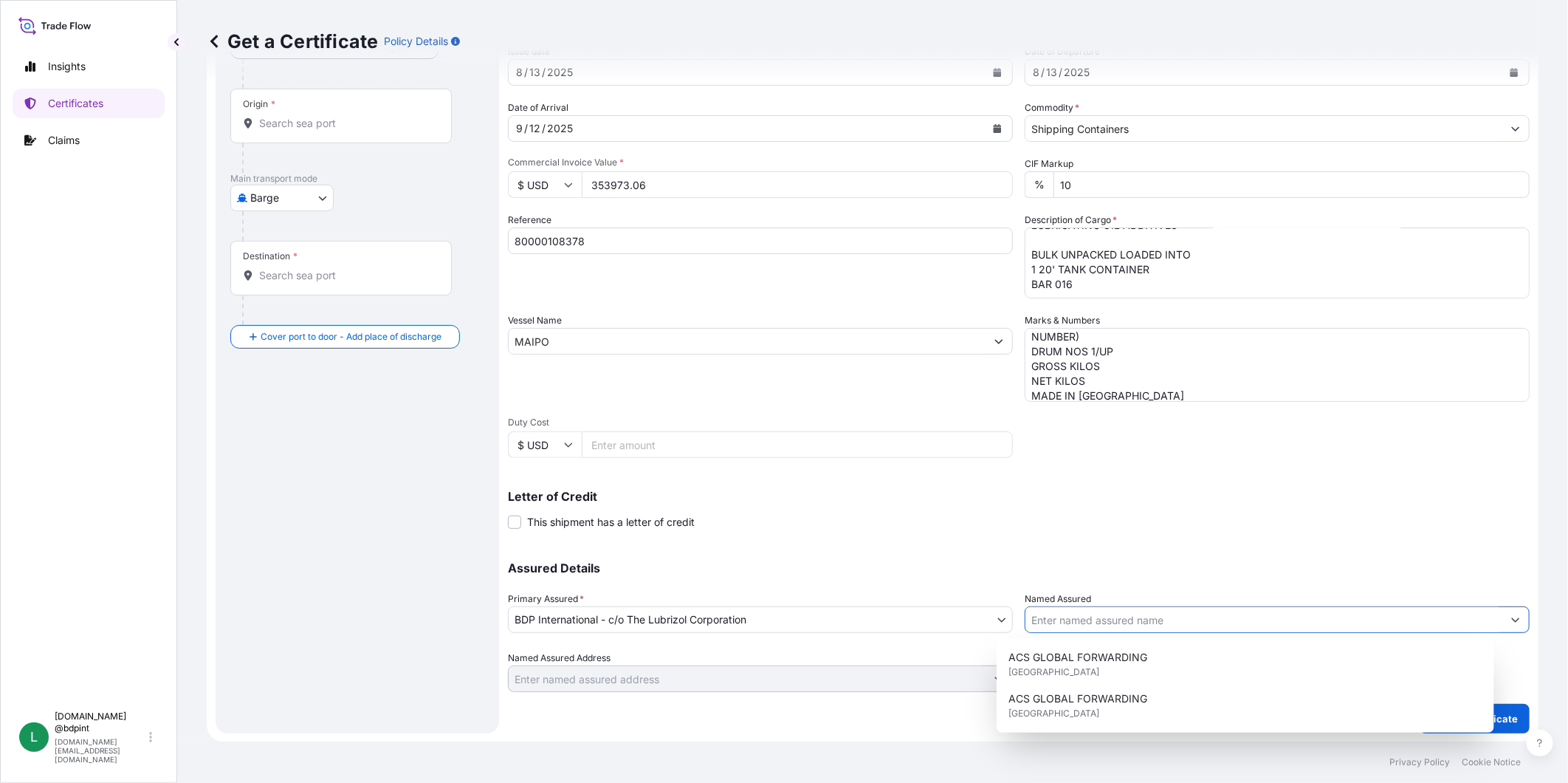
paste input "BARCINO SAC"
type input "BARCINO SAC"
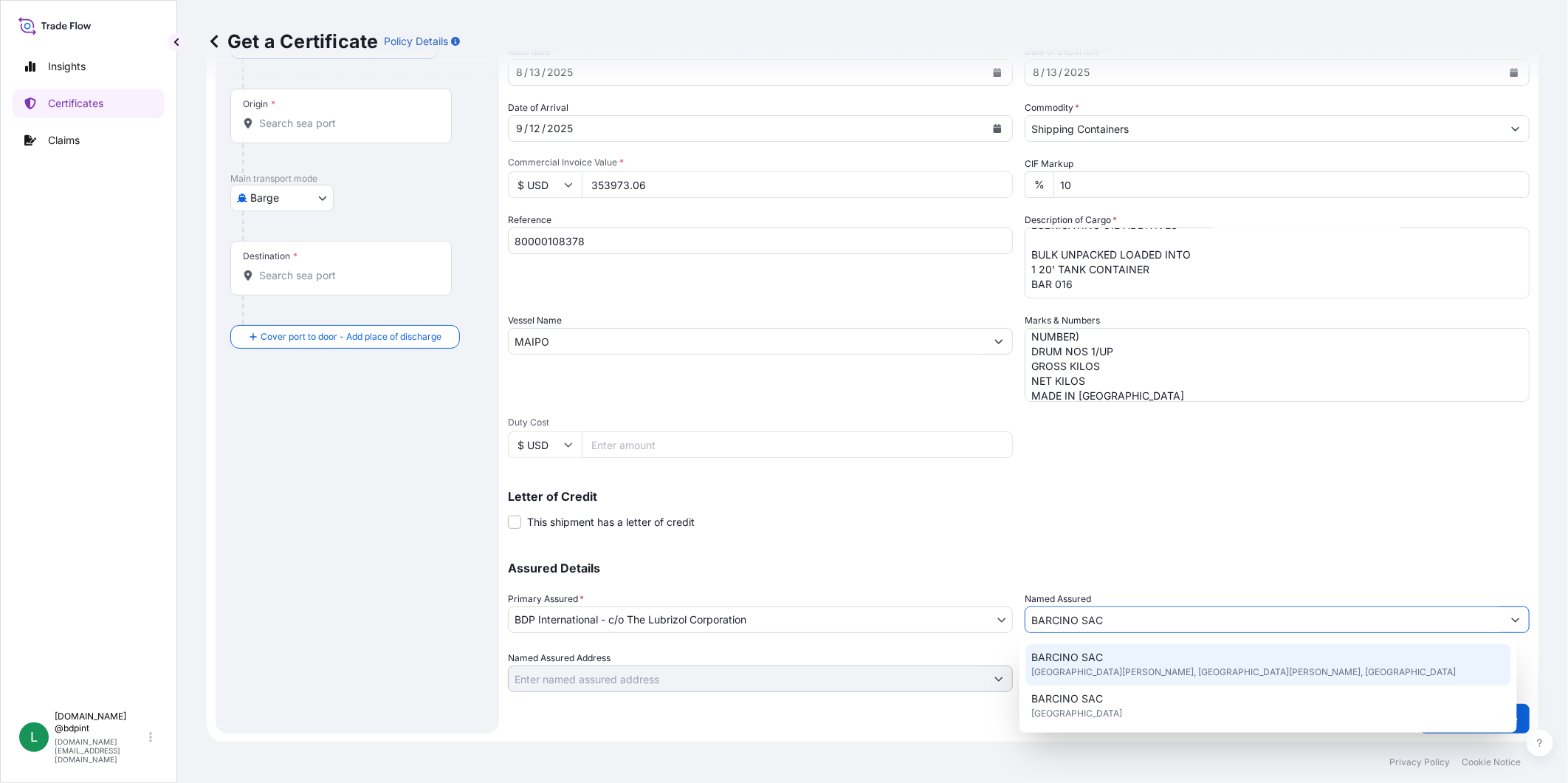
click at [1157, 660] on div "BARCINO SAC [GEOGRAPHIC_DATA][PERSON_NAME], [GEOGRAPHIC_DATA][PERSON_NAME], [GE…" at bounding box center [1268, 664] width 486 height 41
type input "[GEOGRAPHIC_DATA][PERSON_NAME], [GEOGRAPHIC_DATA]"
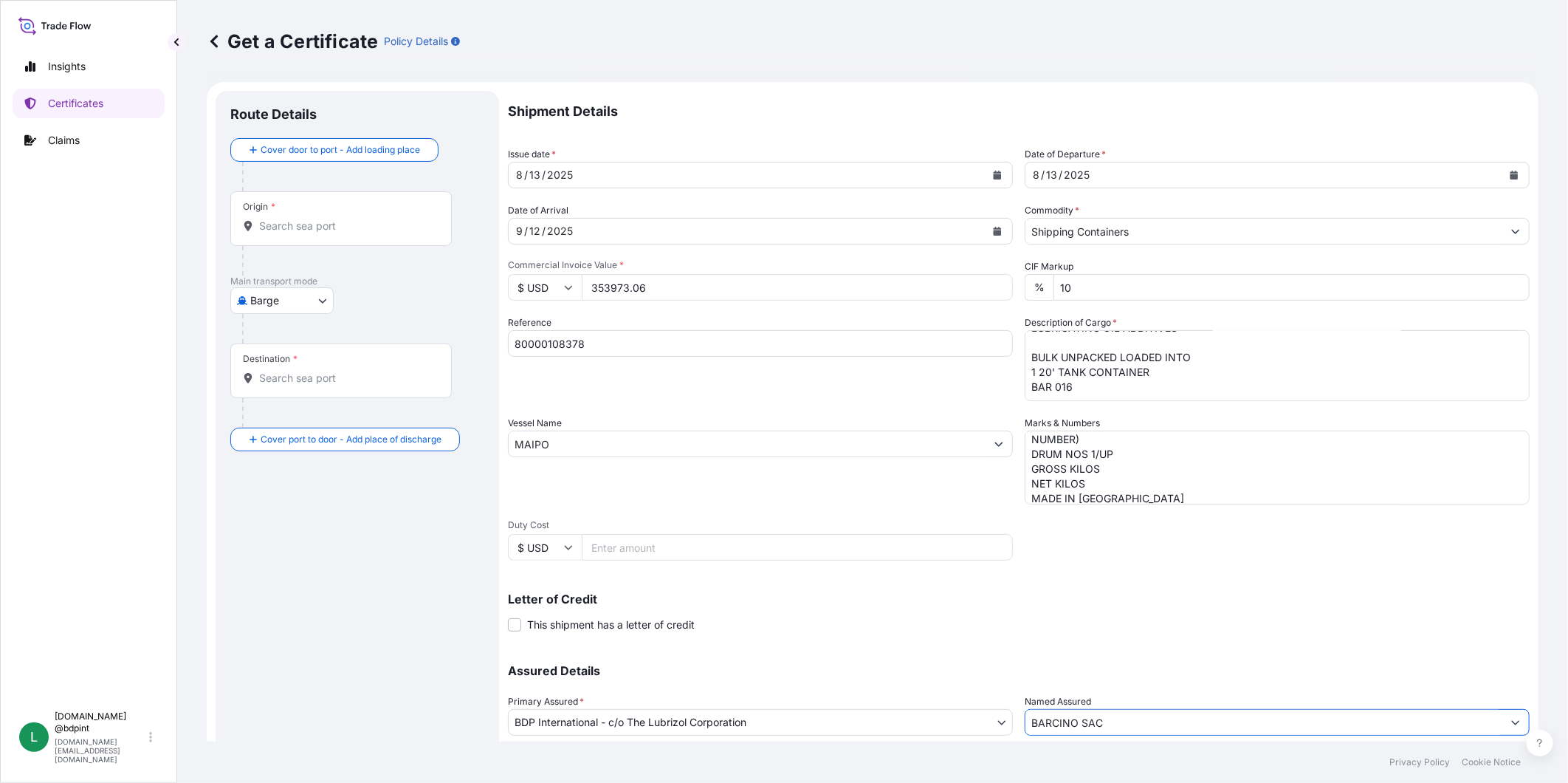
scroll to position [0, 0]
type input "BARCINO SAC"
click at [344, 194] on div "Origin *" at bounding box center [341, 219] width 221 height 54
click at [344, 219] on input "Origin *" at bounding box center [346, 226] width 174 height 15
click at [310, 308] on body "15 options available. 0 options available. 15 options available. 0 options avai…" at bounding box center [784, 392] width 1568 height 783
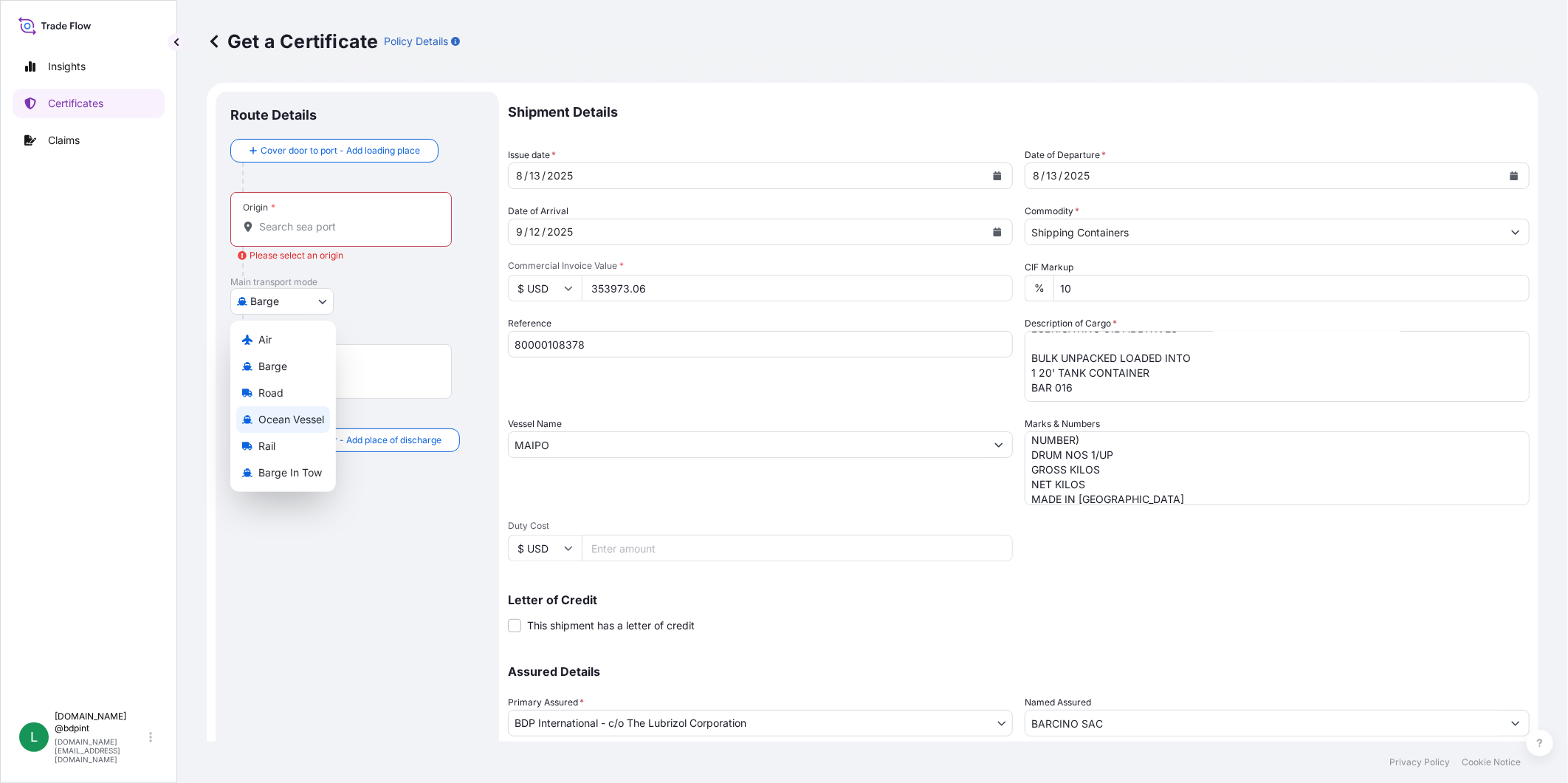
click at [286, 417] on span "Ocean Vessel" at bounding box center [291, 420] width 66 height 15
select select "Ocean Vessel"
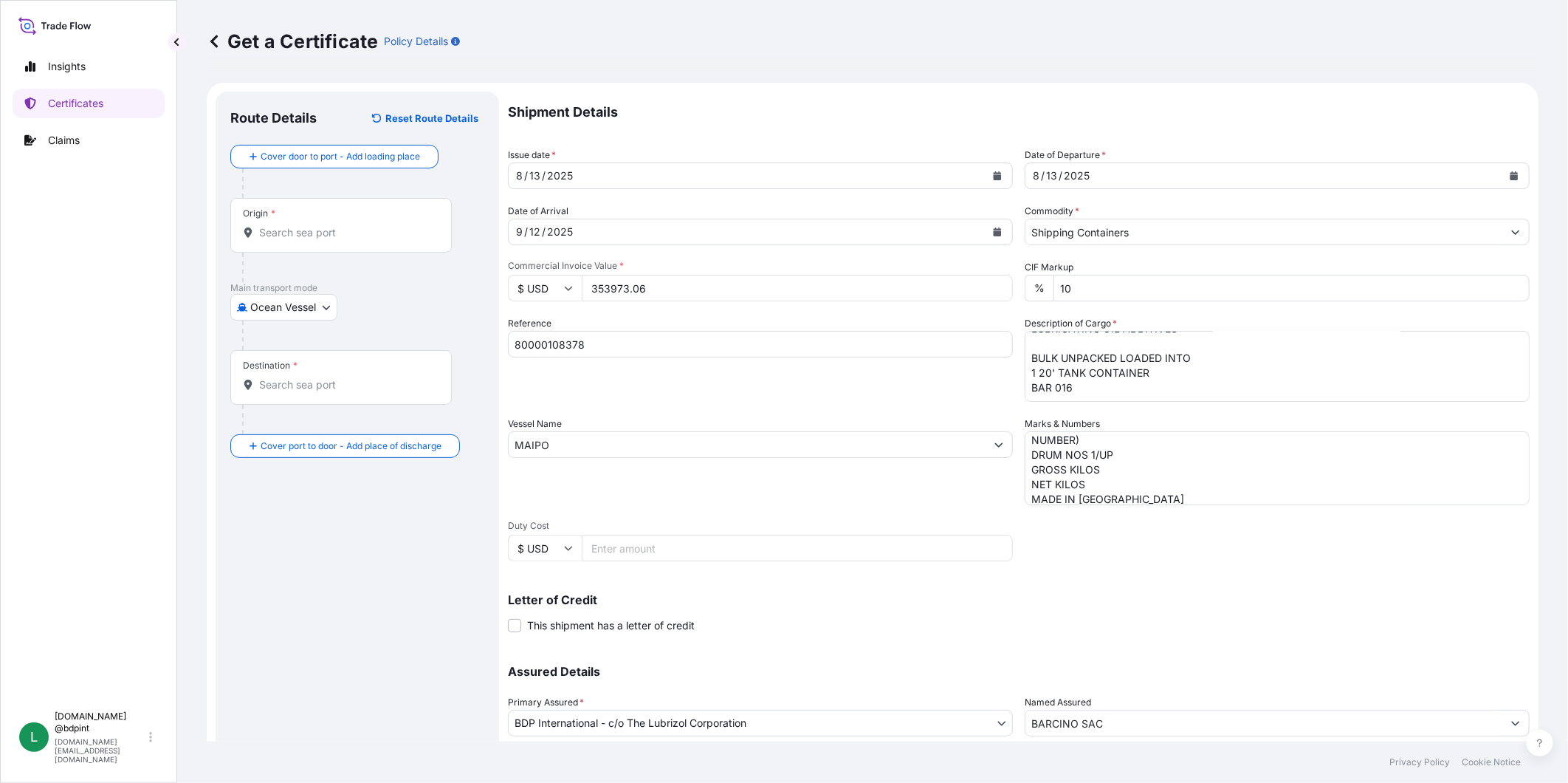
click at [348, 207] on div "Origin *" at bounding box center [341, 225] width 221 height 54
click at [348, 225] on input "Origin *" at bounding box center [346, 232] width 174 height 15
paste input "[GEOGRAPHIC_DATA], [GEOGRAPHIC_DATA]"
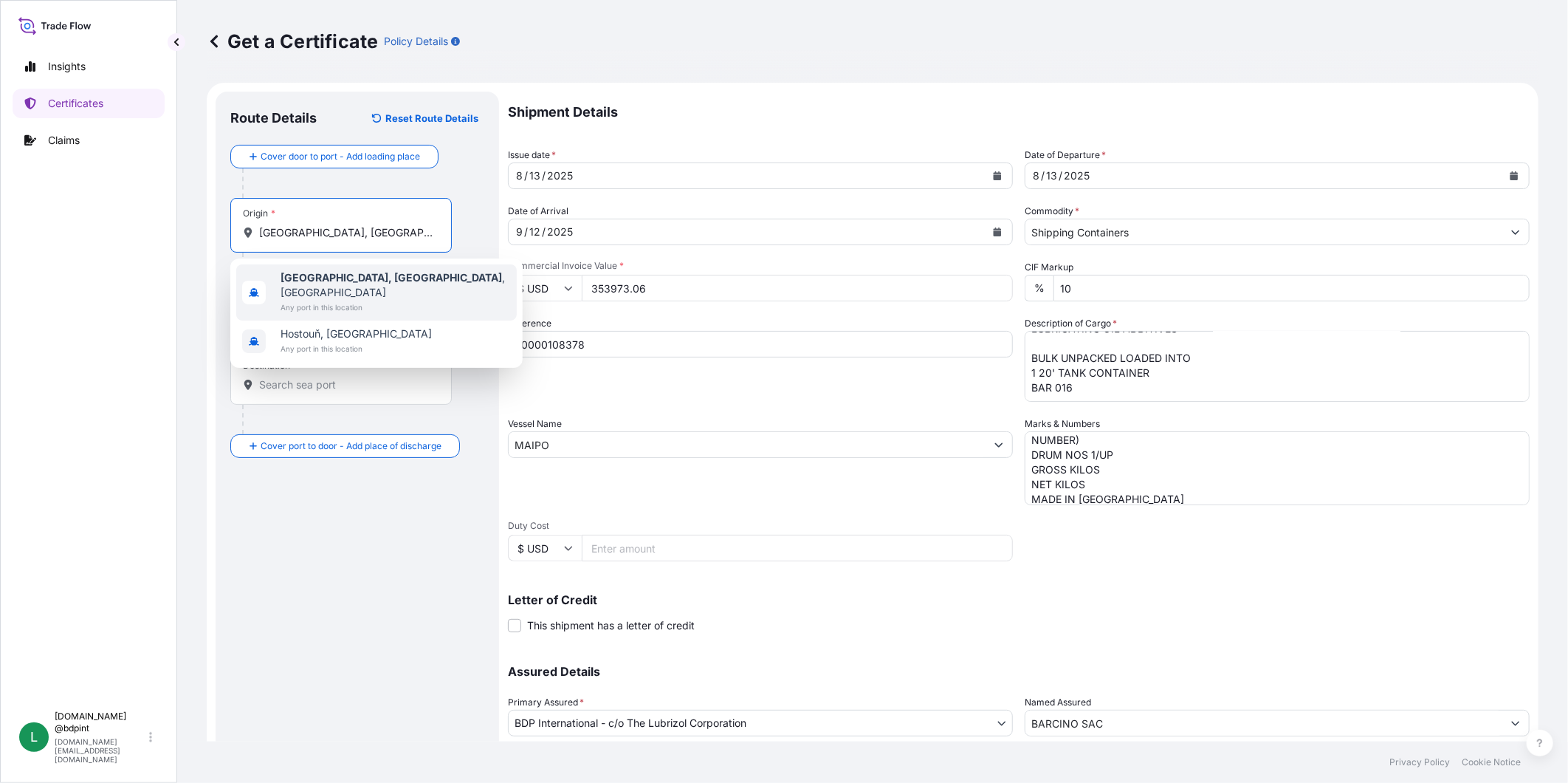
click at [383, 279] on div "[GEOGRAPHIC_DATA], [GEOGRAPHIC_DATA] , [GEOGRAPHIC_DATA] Any port in this locat…" at bounding box center [376, 293] width 280 height 56
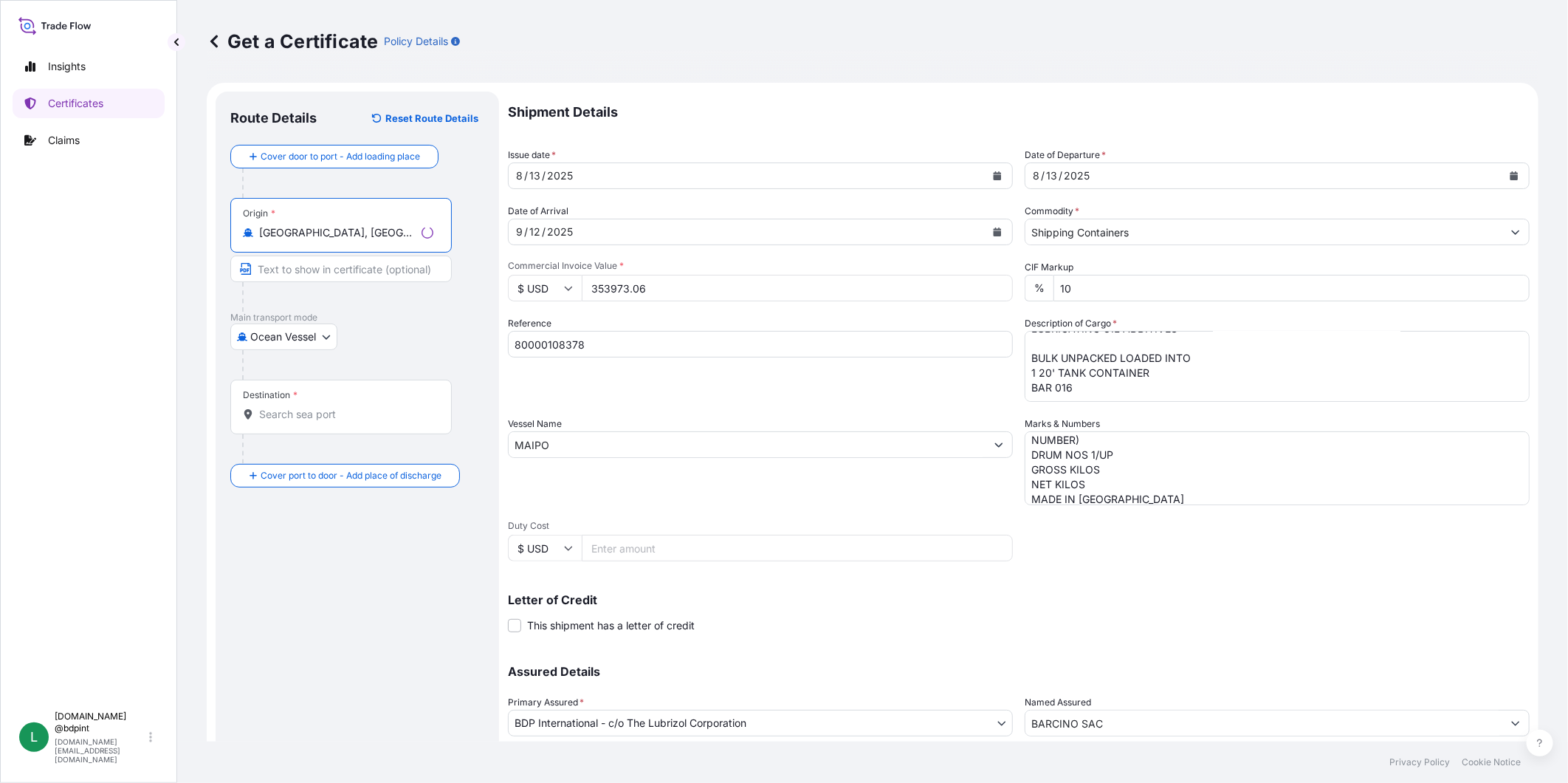
type input "[GEOGRAPHIC_DATA], [GEOGRAPHIC_DATA], [GEOGRAPHIC_DATA]"
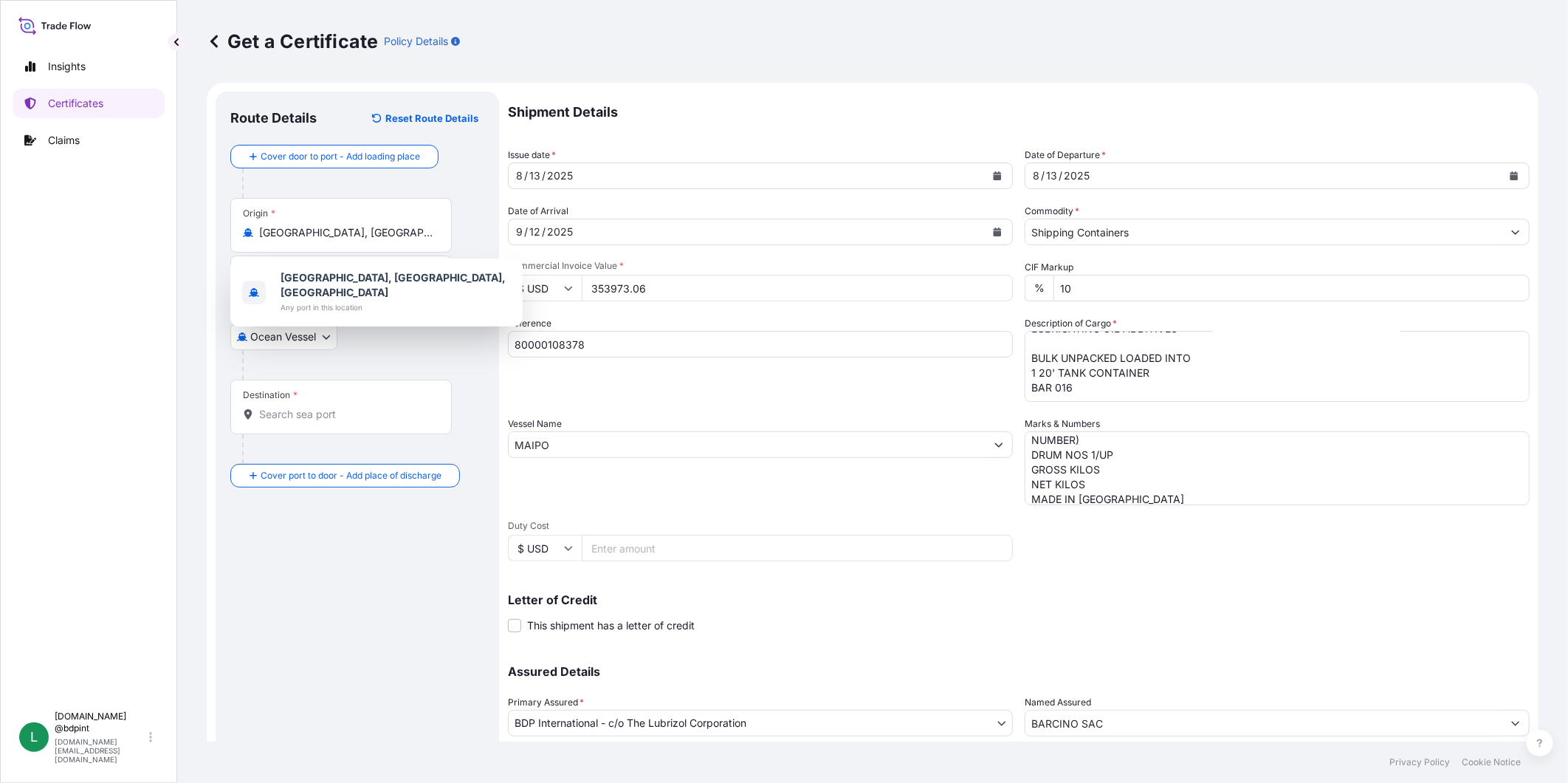
click at [370, 402] on div "Destination *" at bounding box center [341, 406] width 221 height 54
click at [370, 407] on input "Destination *" at bounding box center [346, 414] width 174 height 15
paste input "[GEOGRAPHIC_DATA], [GEOGRAPHIC_DATA]"
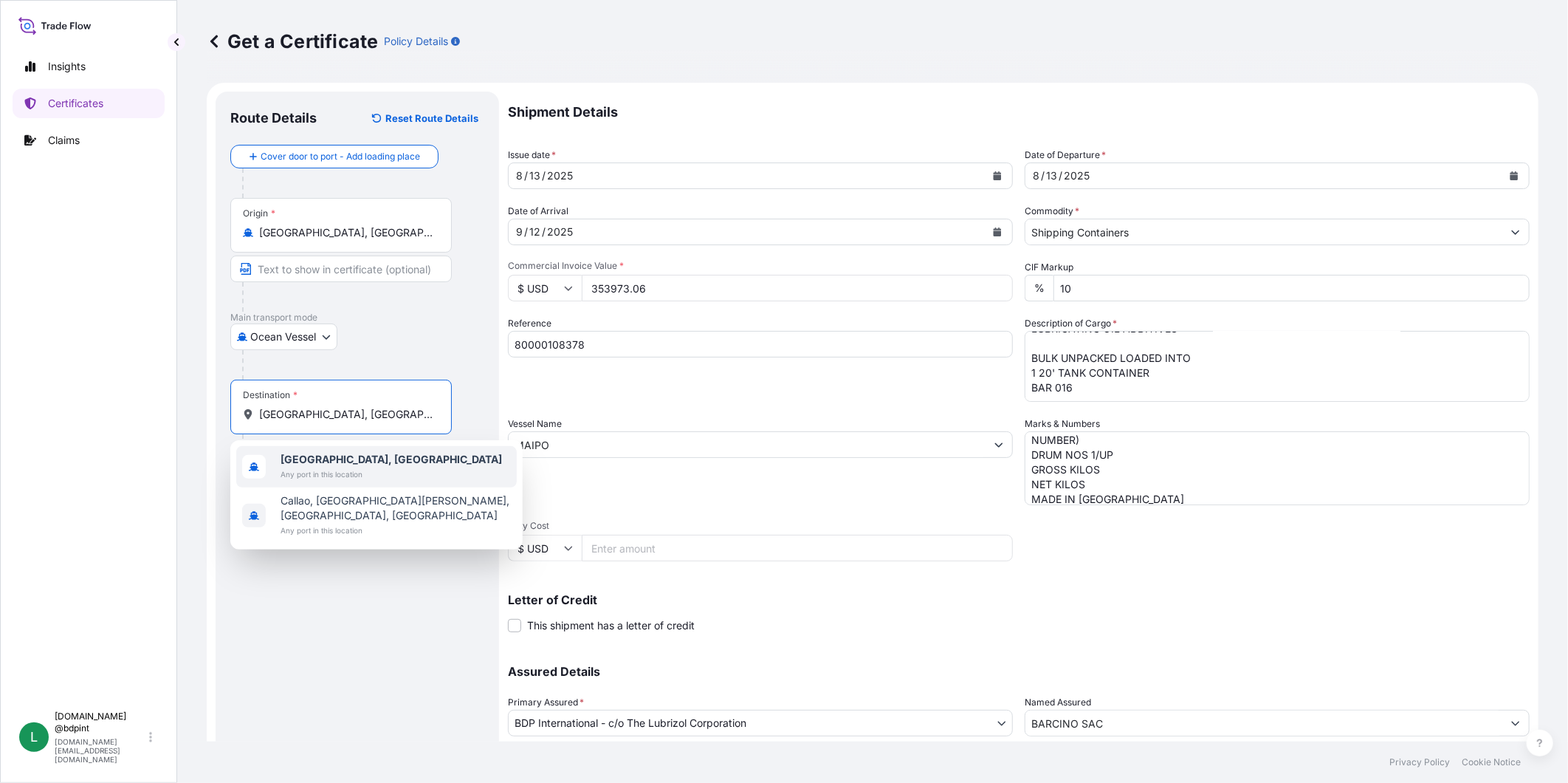
click at [379, 464] on div "[GEOGRAPHIC_DATA], [GEOGRAPHIC_DATA] Any port in this location" at bounding box center [376, 466] width 280 height 41
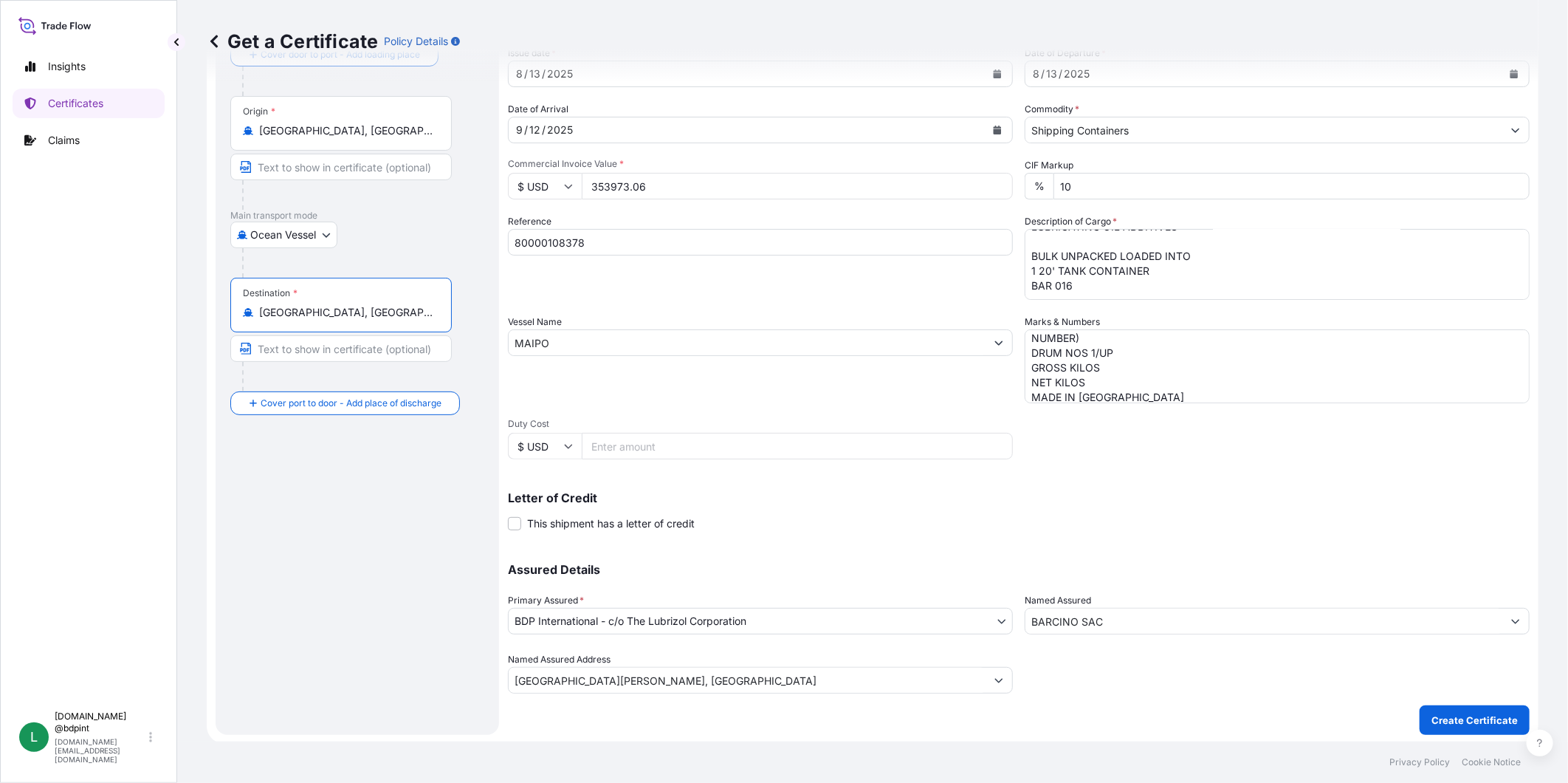
scroll to position [103, 0]
type input "[GEOGRAPHIC_DATA], [GEOGRAPHIC_DATA]"
click at [1484, 720] on p "Create Certificate" at bounding box center [1474, 718] width 87 height 15
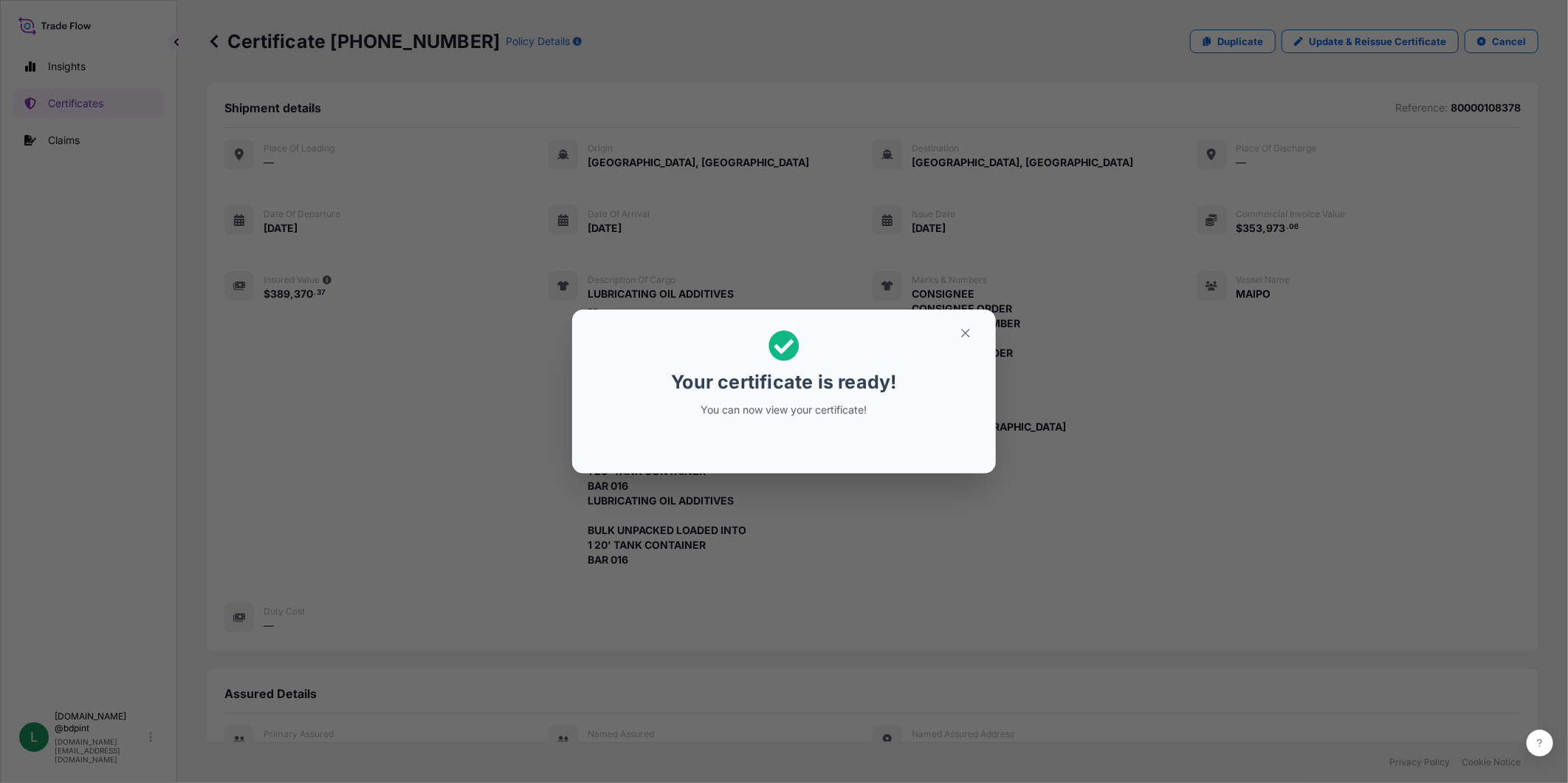
click at [889, 300] on div "Your certificate is ready! You can now view your certificate!" at bounding box center [784, 392] width 1568 height 783
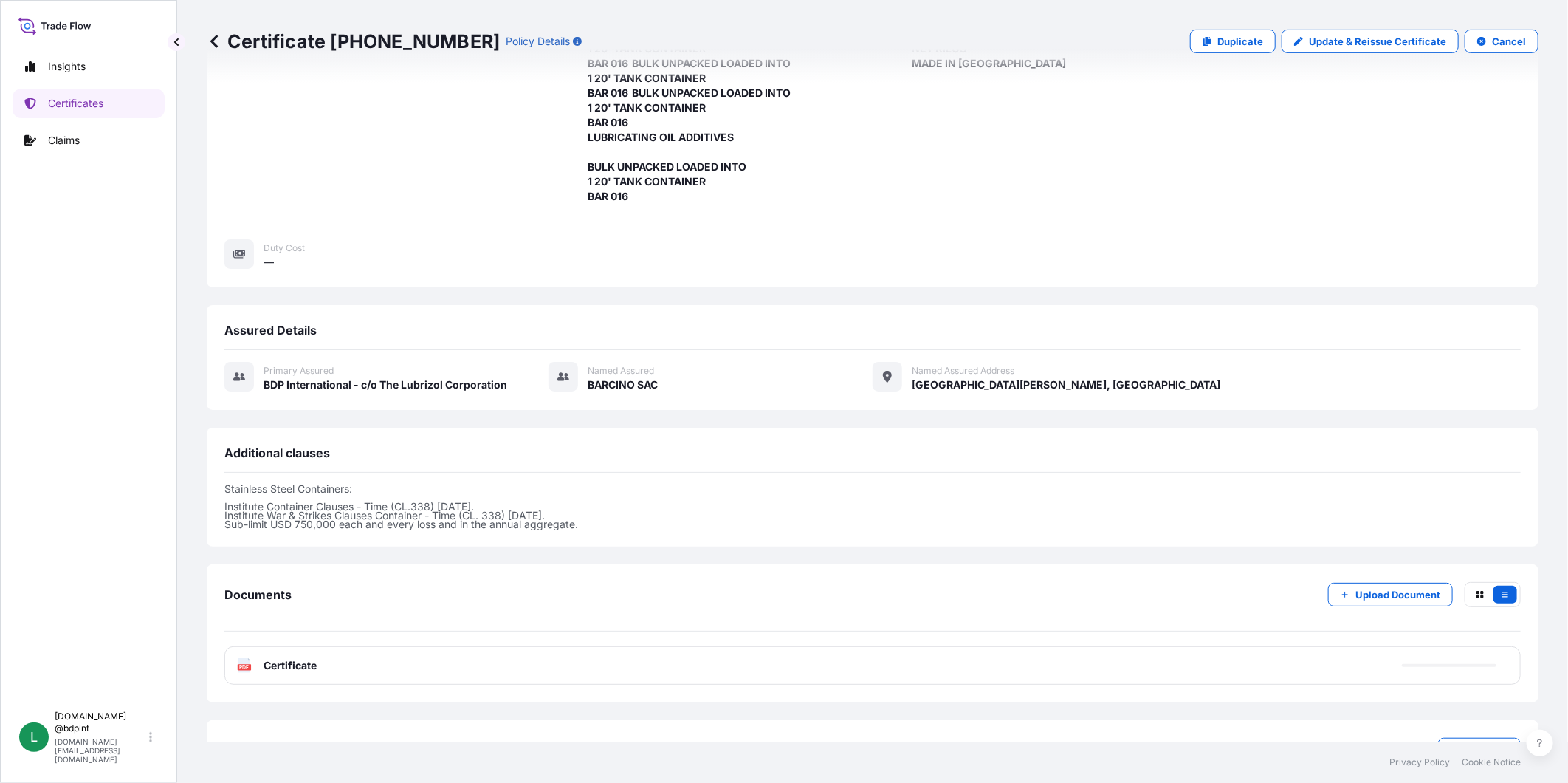
scroll to position [410, 0]
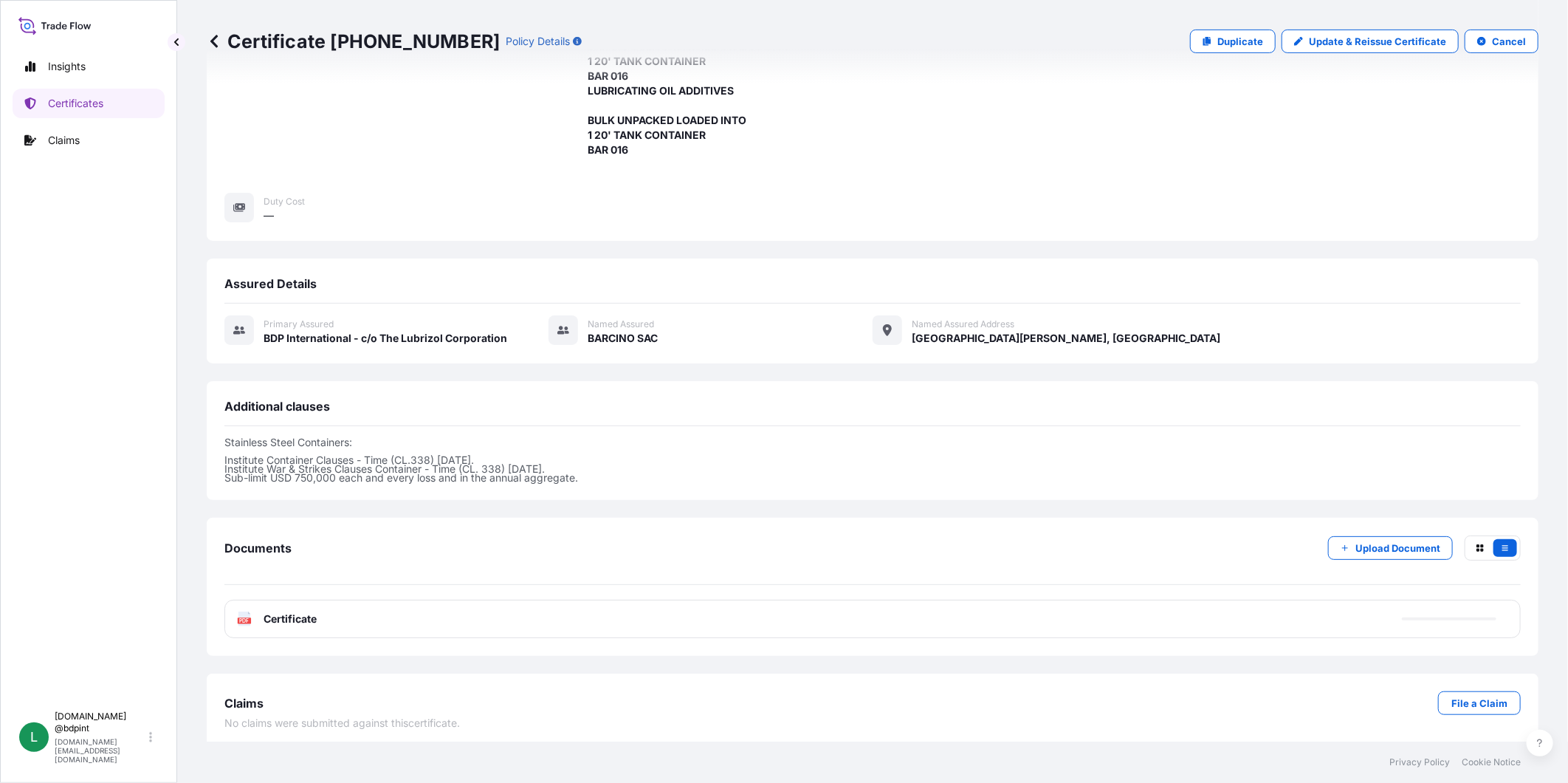
click at [488, 619] on div "PDF Certificate" at bounding box center [872, 619] width 1297 height 39
click at [269, 625] on span "Certificate" at bounding box center [290, 618] width 53 height 15
